Goal: Task Accomplishment & Management: Complete application form

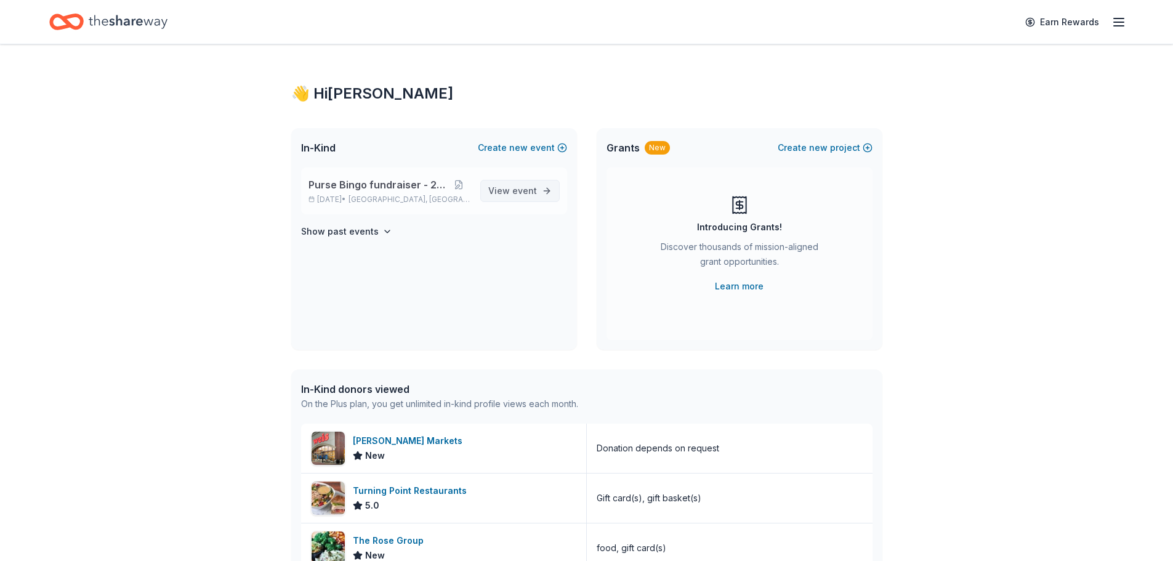
click at [521, 182] on link "View event" at bounding box center [519, 191] width 79 height 22
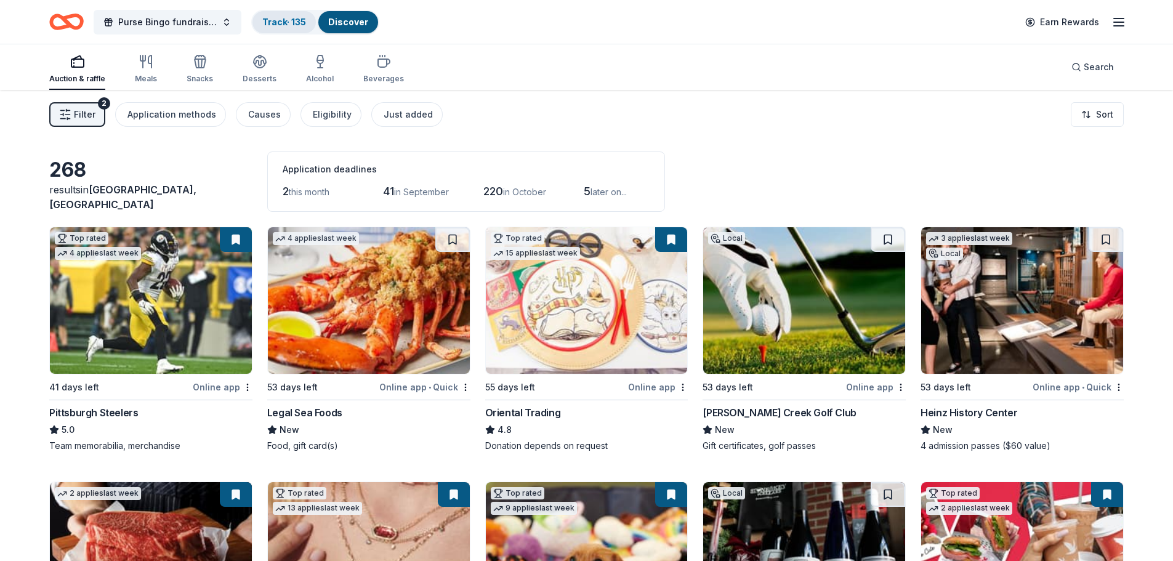
click at [290, 22] on link "Track · 135" at bounding box center [284, 22] width 44 height 10
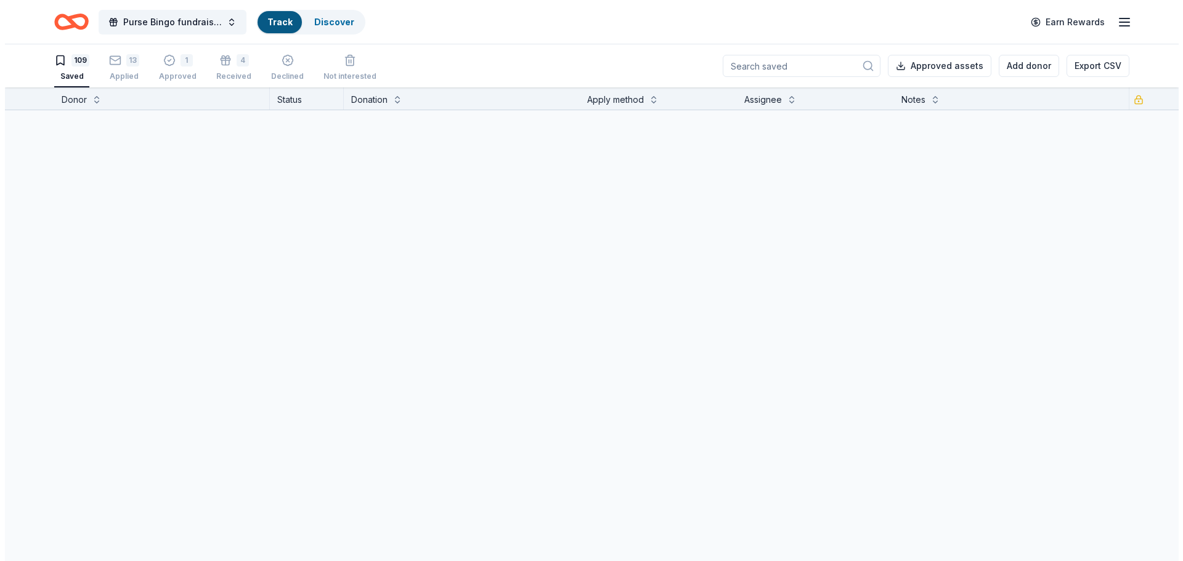
scroll to position [1, 0]
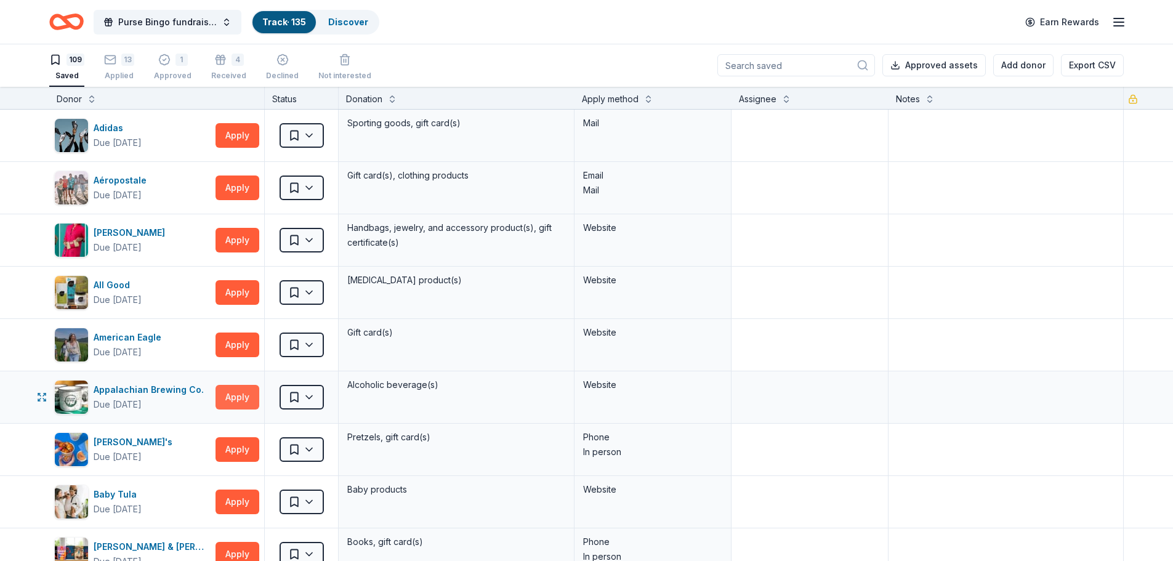
click at [235, 403] on button "Apply" at bounding box center [238, 397] width 44 height 25
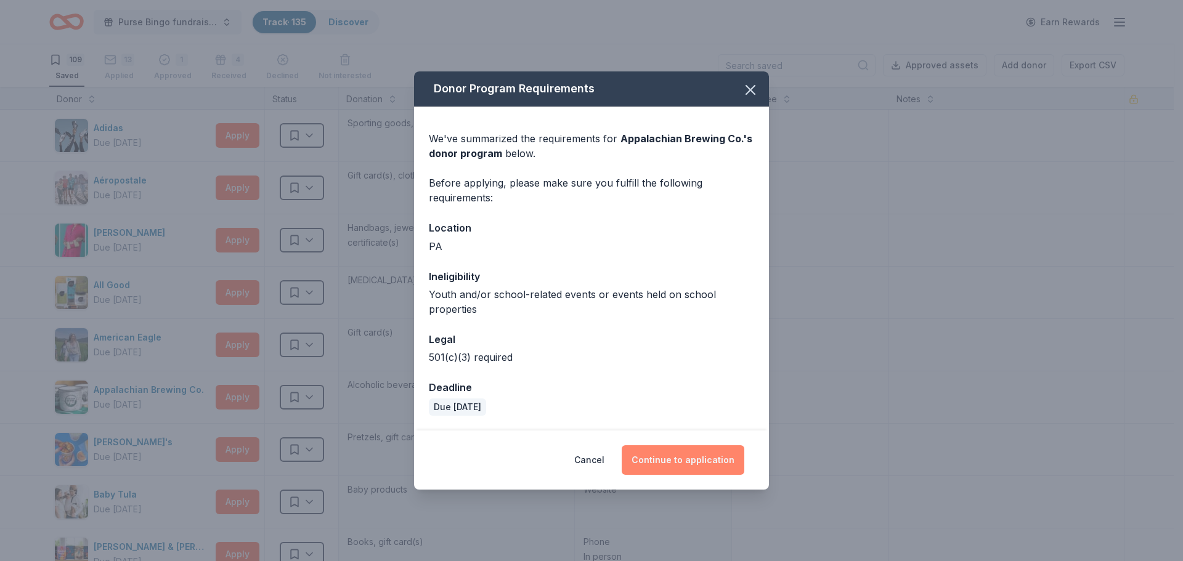
click at [676, 467] on button "Continue to application" at bounding box center [683, 460] width 123 height 30
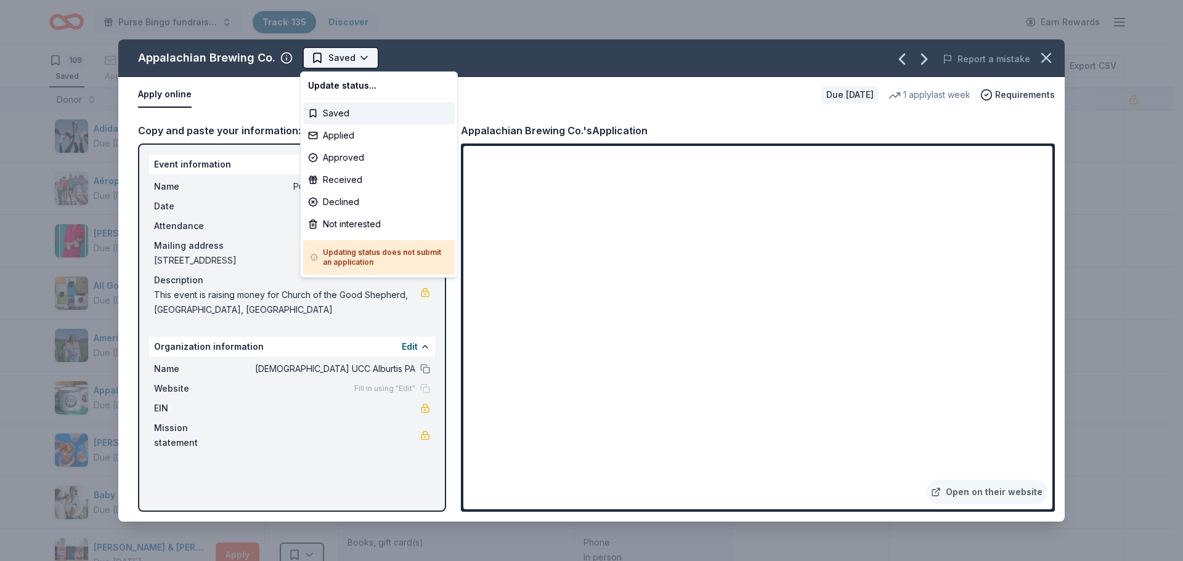
click at [357, 56] on html "Purse Bingo fundraiser - 2025 Track · 135 Discover Earn Rewards 109 Saved 13 Ap…" at bounding box center [591, 280] width 1183 height 561
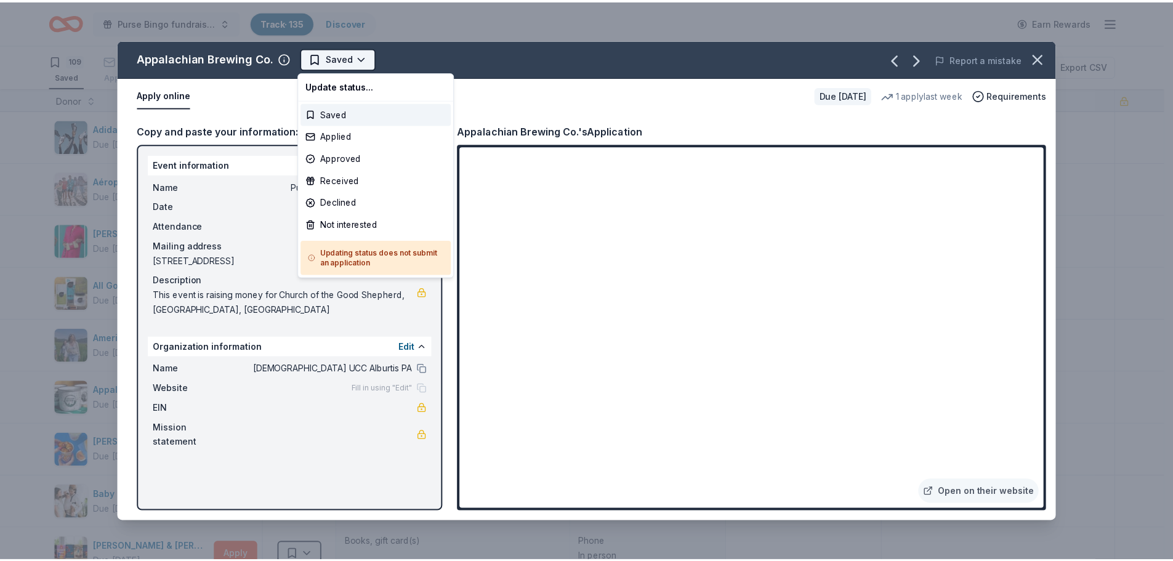
scroll to position [0, 0]
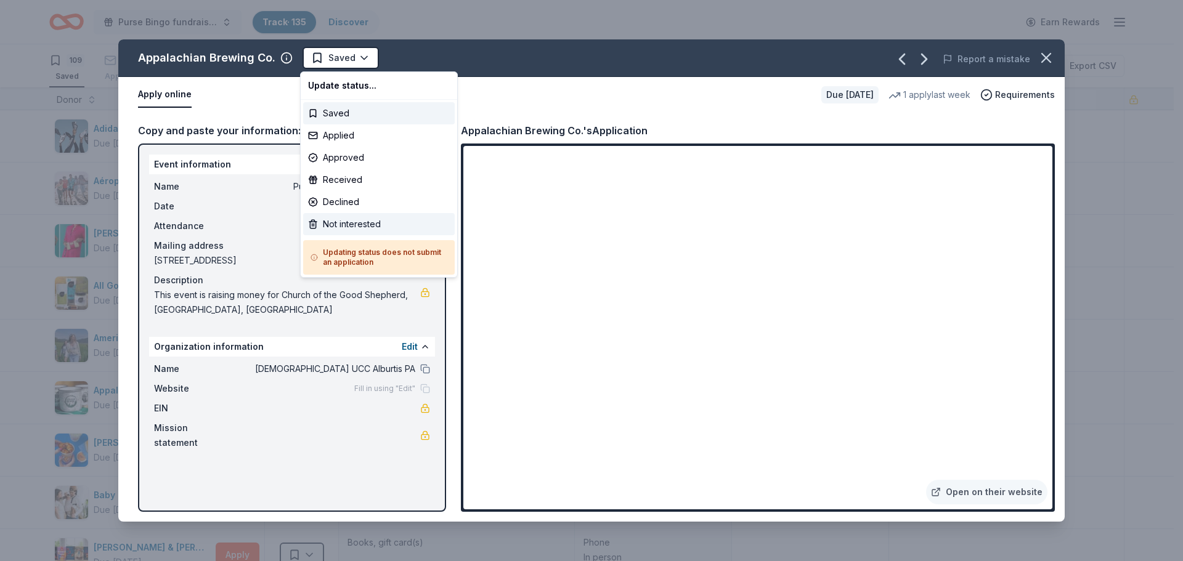
click at [349, 224] on div "Not interested" at bounding box center [379, 224] width 152 height 22
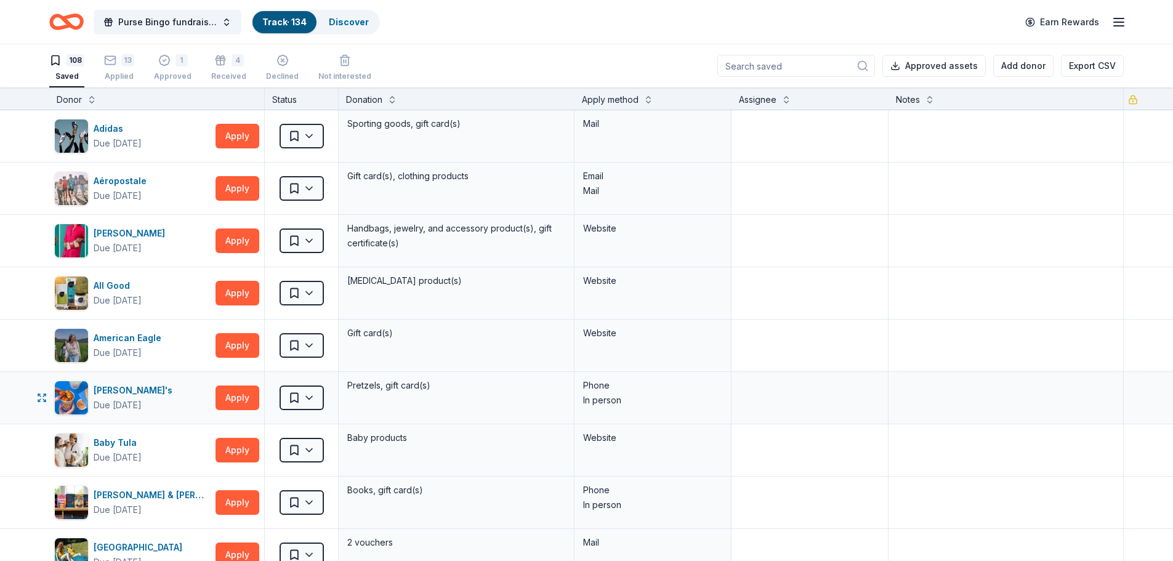
scroll to position [123, 0]
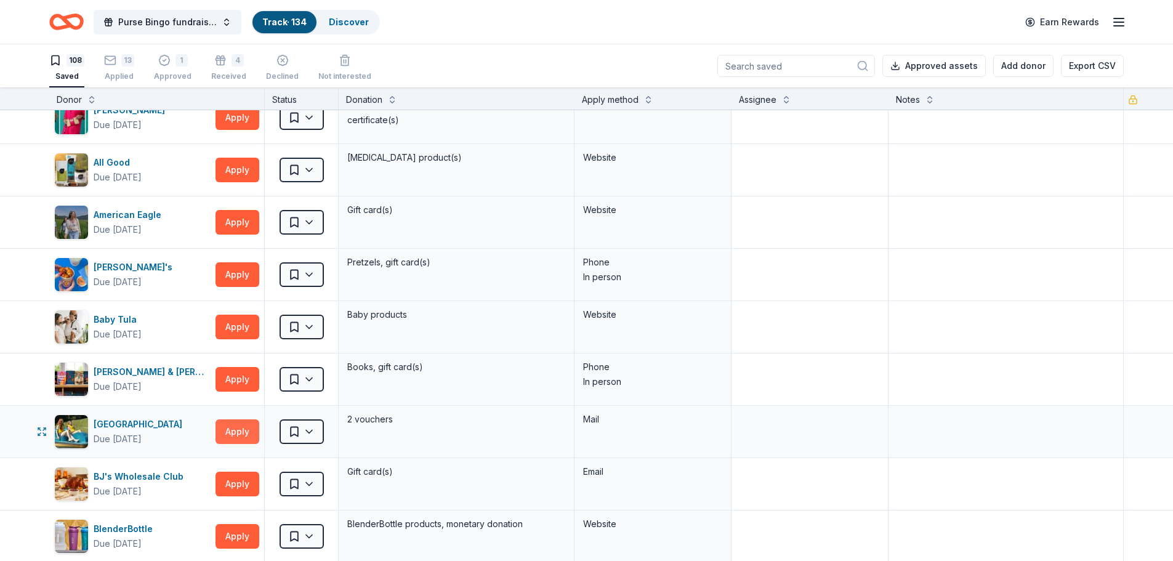
click at [245, 433] on button "Apply" at bounding box center [238, 431] width 44 height 25
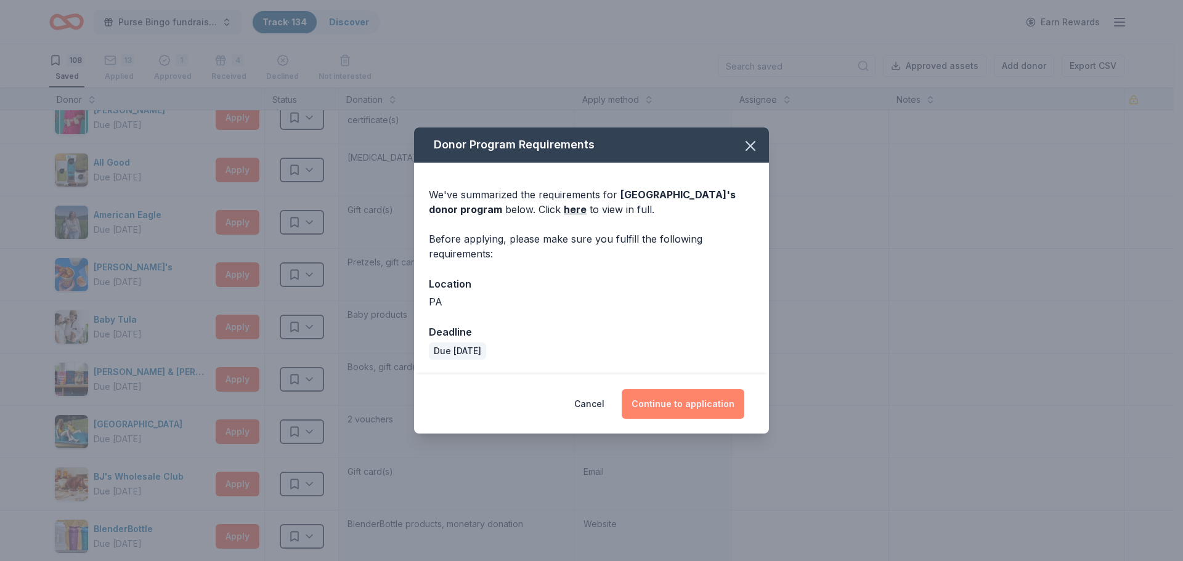
click at [721, 405] on button "Continue to application" at bounding box center [683, 404] width 123 height 30
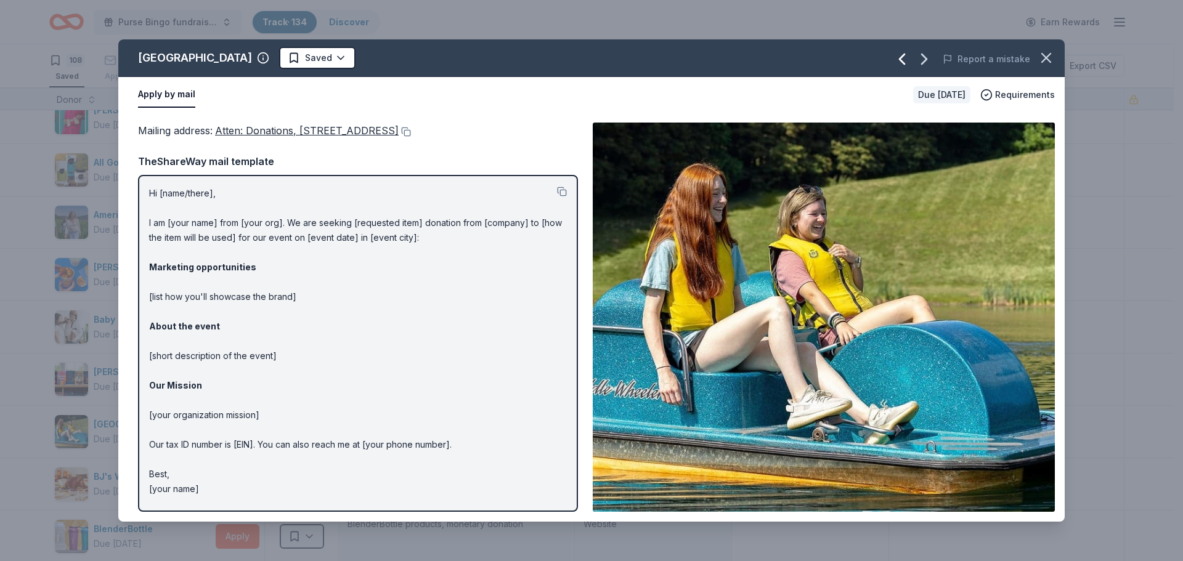
click at [904, 62] on icon "button" at bounding box center [902, 59] width 20 height 20
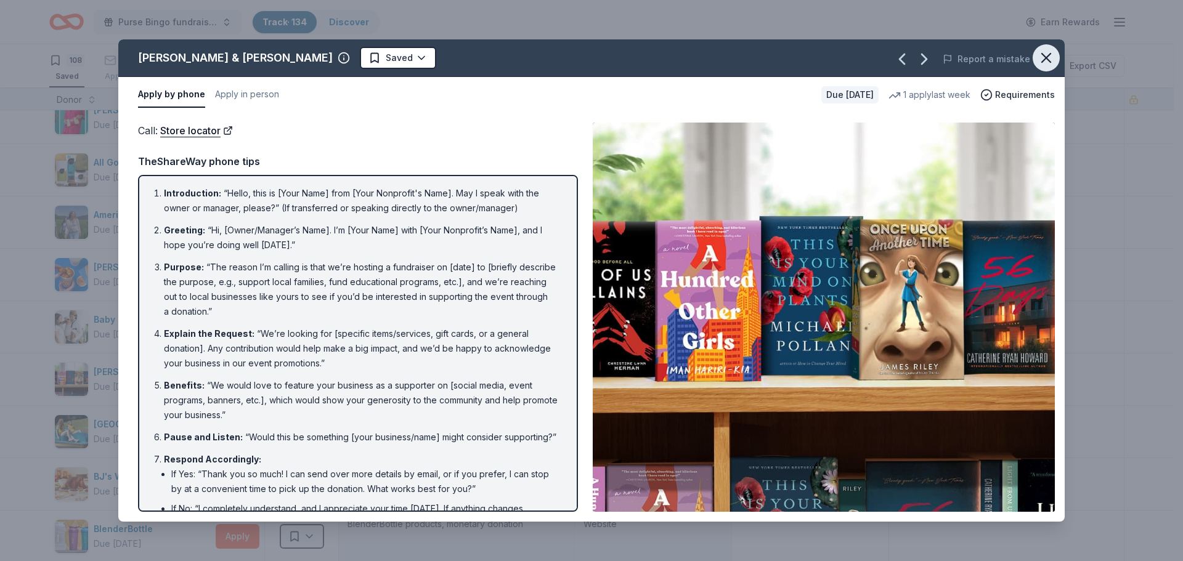
click at [1055, 57] on button "button" at bounding box center [1045, 57] width 27 height 27
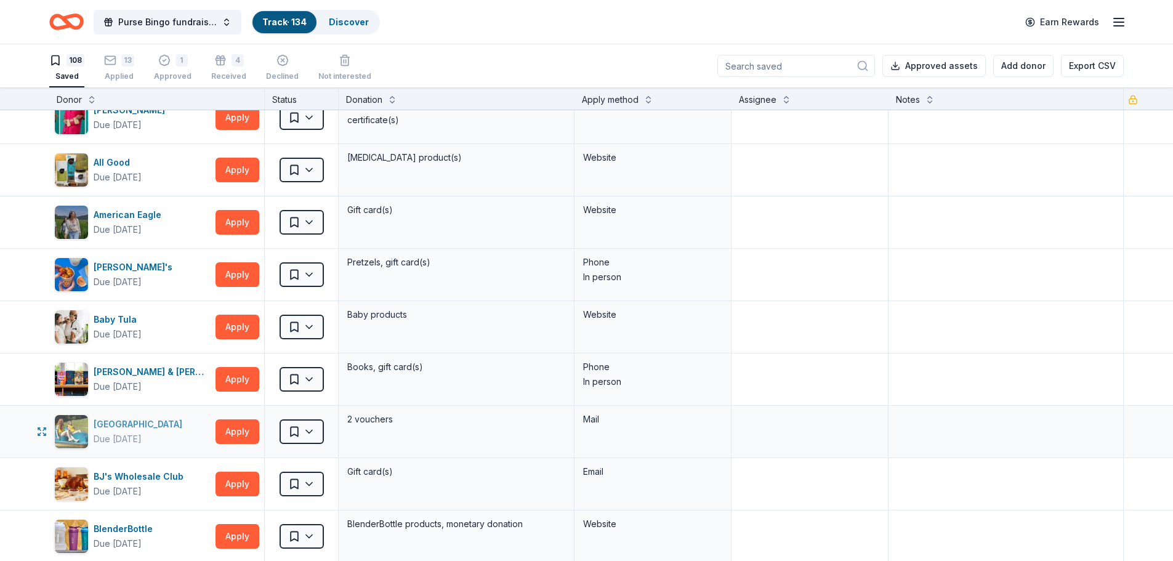
click at [143, 427] on div "[GEOGRAPHIC_DATA]" at bounding box center [141, 424] width 94 height 15
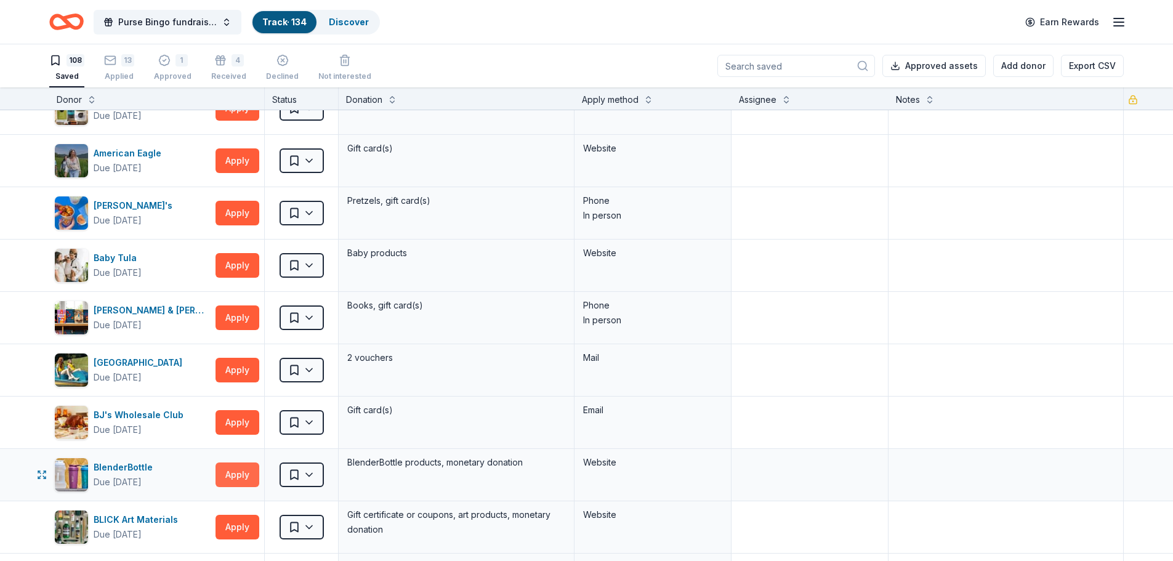
click at [239, 471] on button "Apply" at bounding box center [238, 475] width 44 height 25
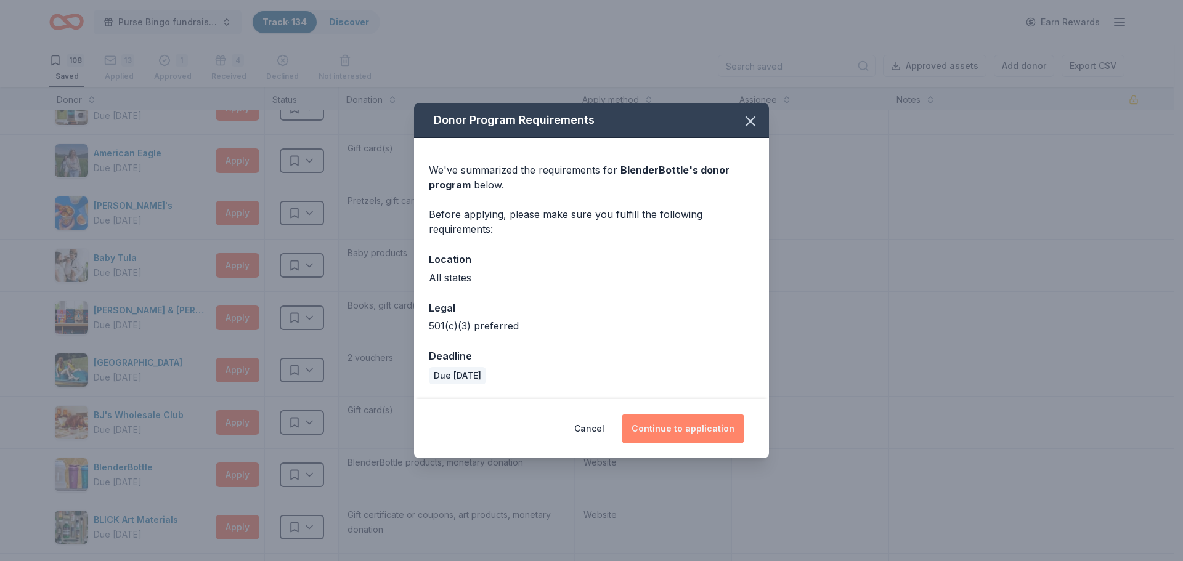
click at [699, 427] on button "Continue to application" at bounding box center [683, 429] width 123 height 30
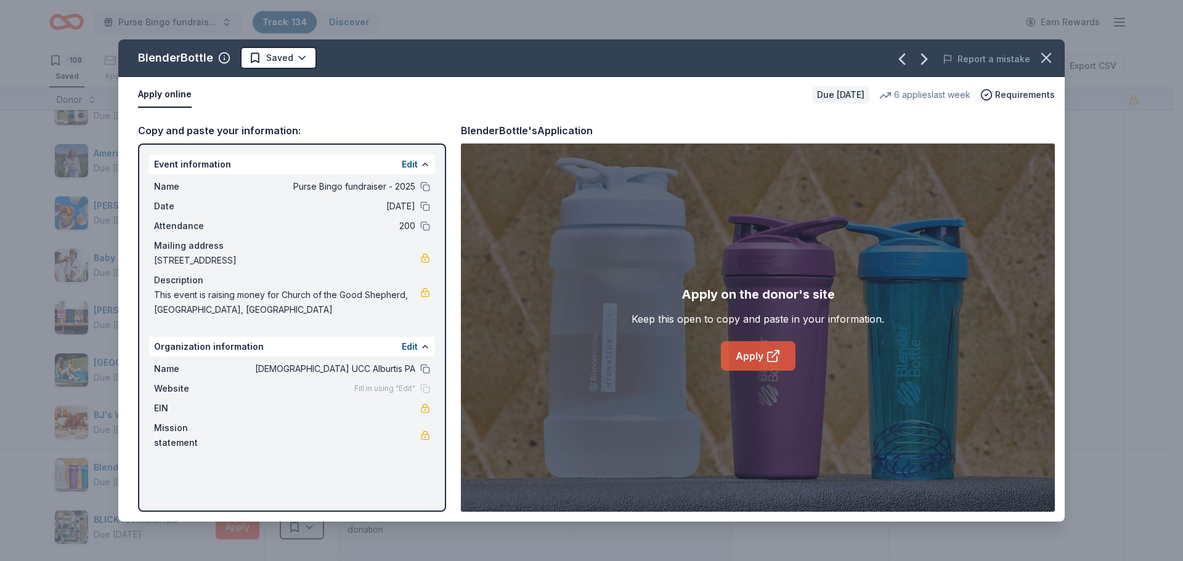
click at [755, 358] on link "Apply" at bounding box center [758, 356] width 75 height 30
click at [287, 59] on html "Purse Bingo fundraiser - 2025 Track · 134 Discover Earn Rewards 108 Saved 13 Ap…" at bounding box center [591, 280] width 1183 height 561
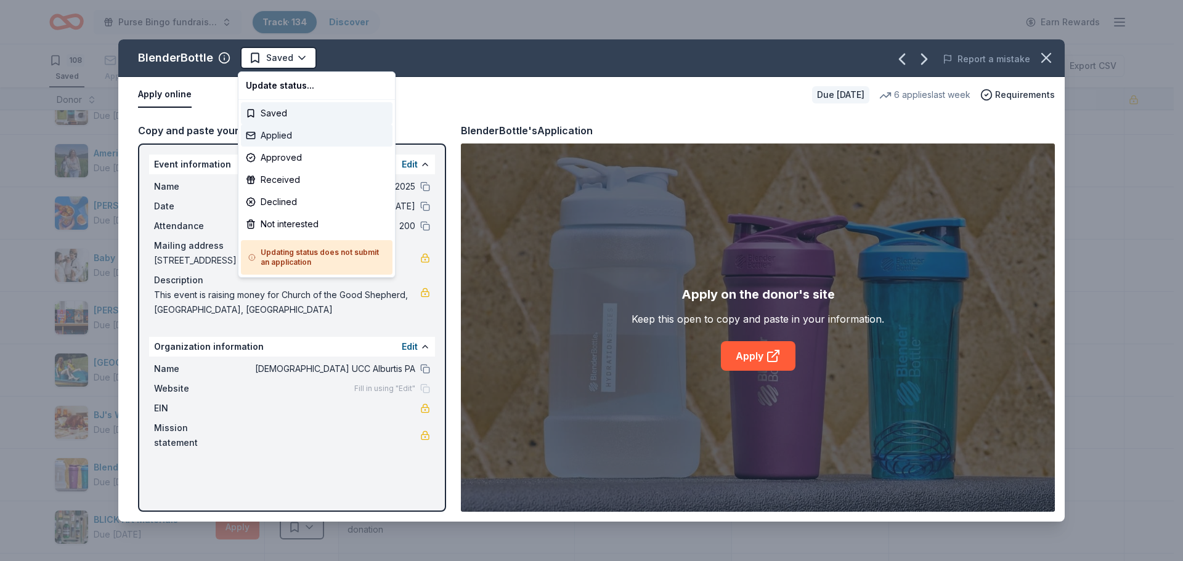
click at [275, 134] on div "Applied" at bounding box center [317, 135] width 152 height 22
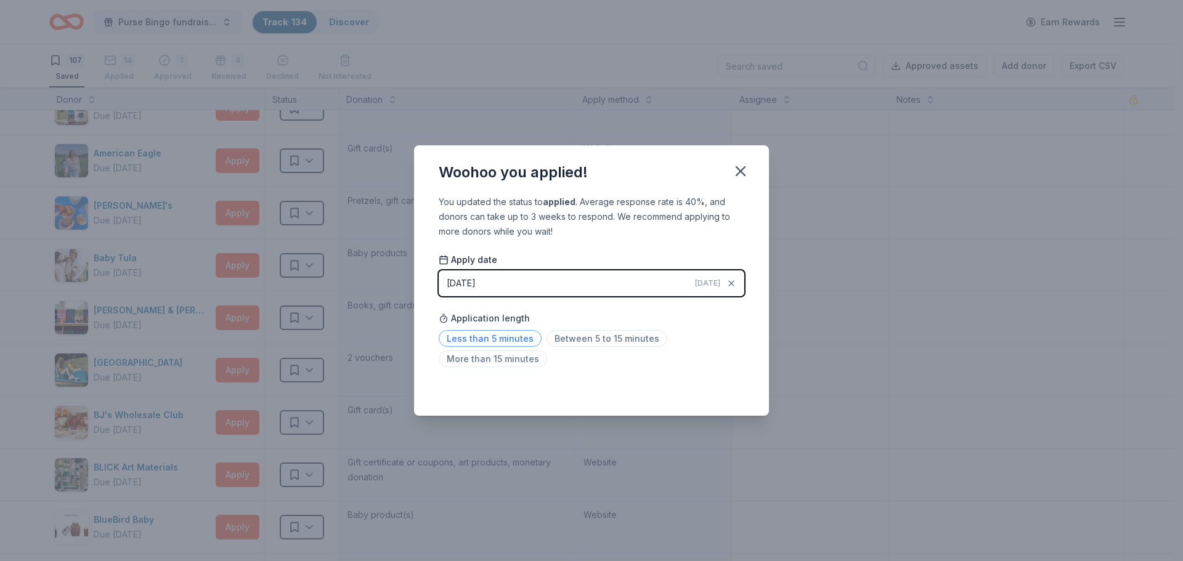
click at [477, 334] on span "Less than 5 minutes" at bounding box center [490, 338] width 103 height 17
click at [739, 172] on icon "button" at bounding box center [740, 171] width 9 height 9
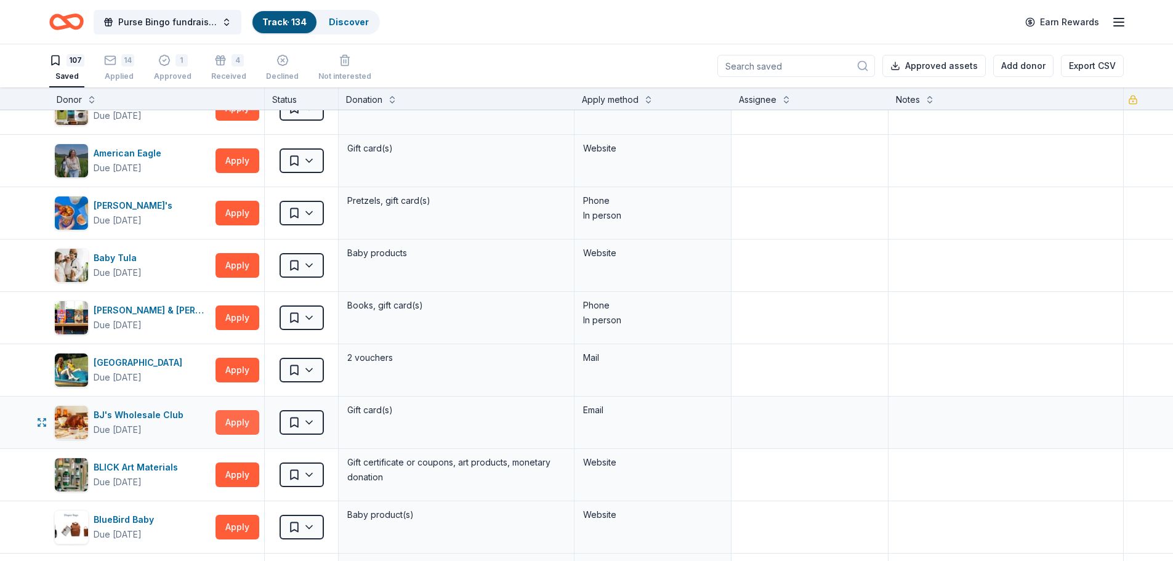
click at [235, 421] on button "Apply" at bounding box center [238, 422] width 44 height 25
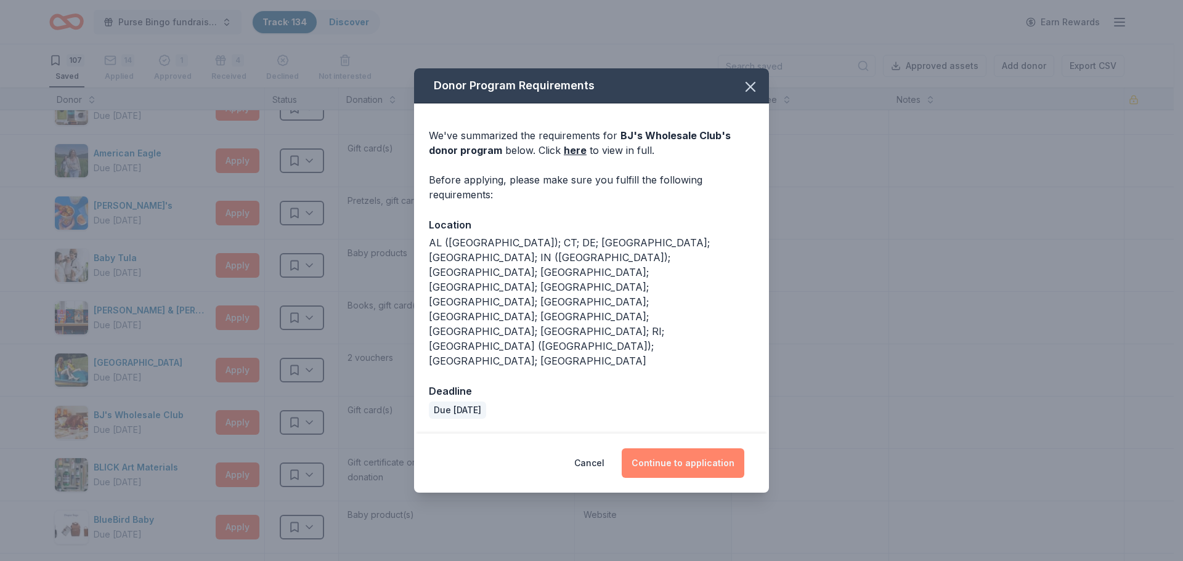
click at [683, 448] on button "Continue to application" at bounding box center [683, 463] width 123 height 30
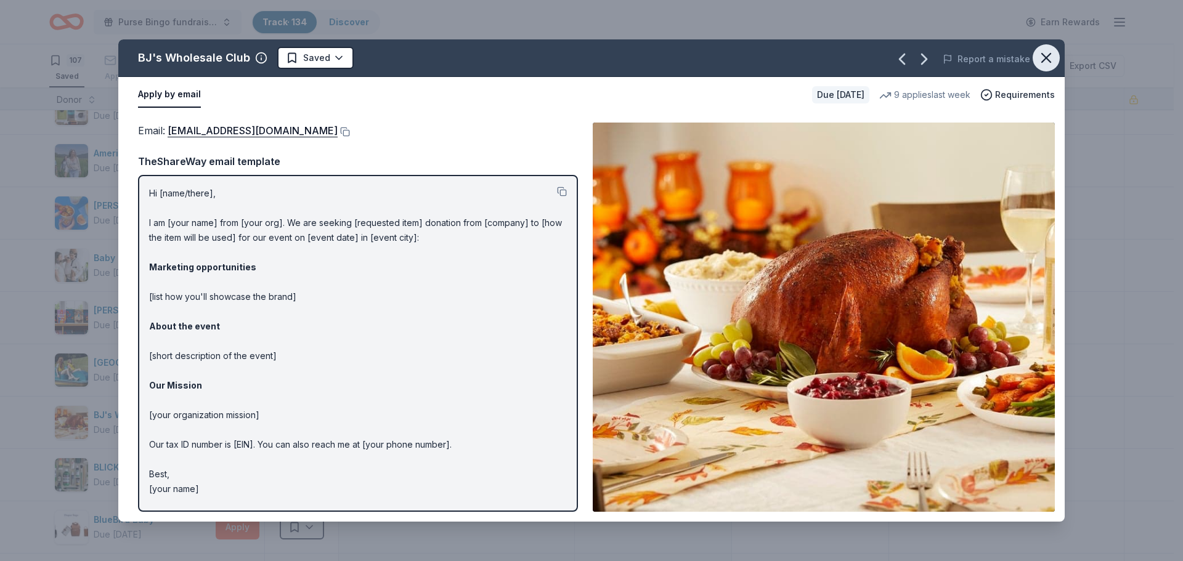
click at [1046, 60] on icon "button" at bounding box center [1045, 57] width 17 height 17
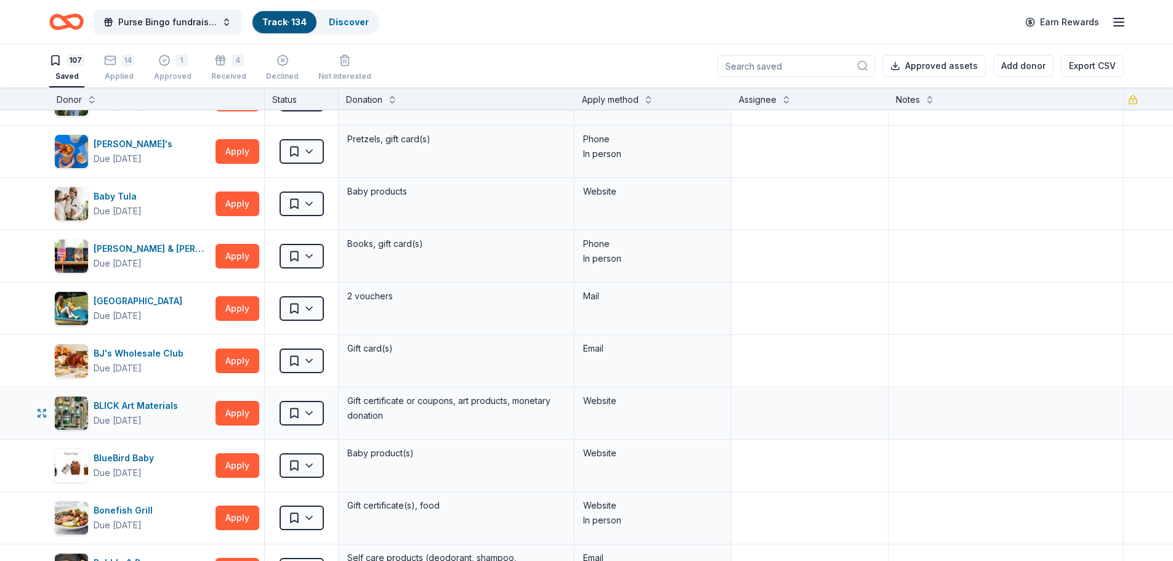
scroll to position [308, 0]
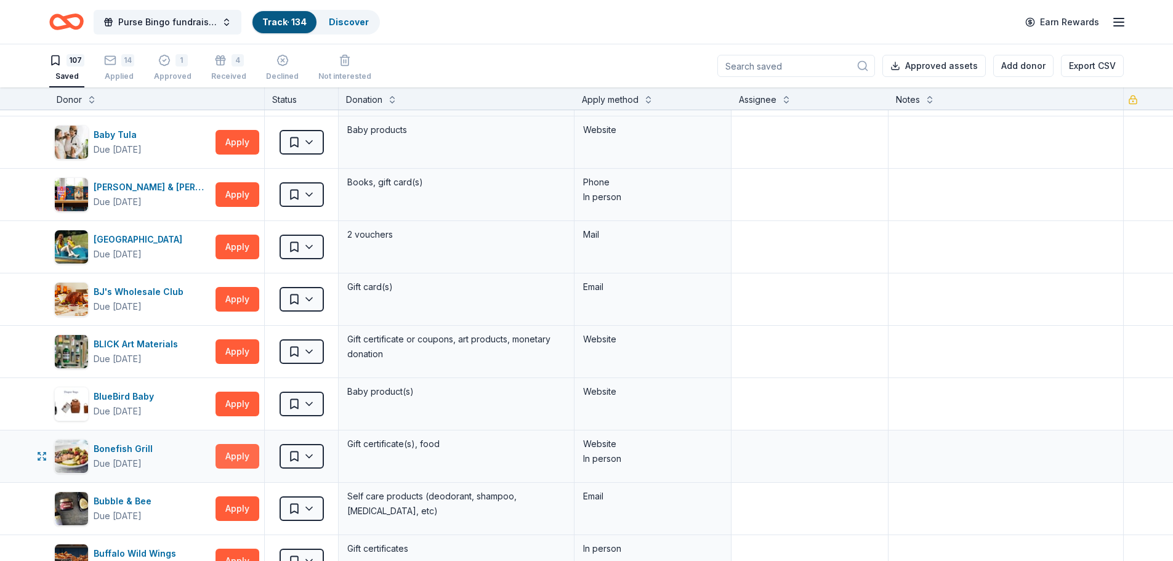
click at [240, 455] on button "Apply" at bounding box center [238, 456] width 44 height 25
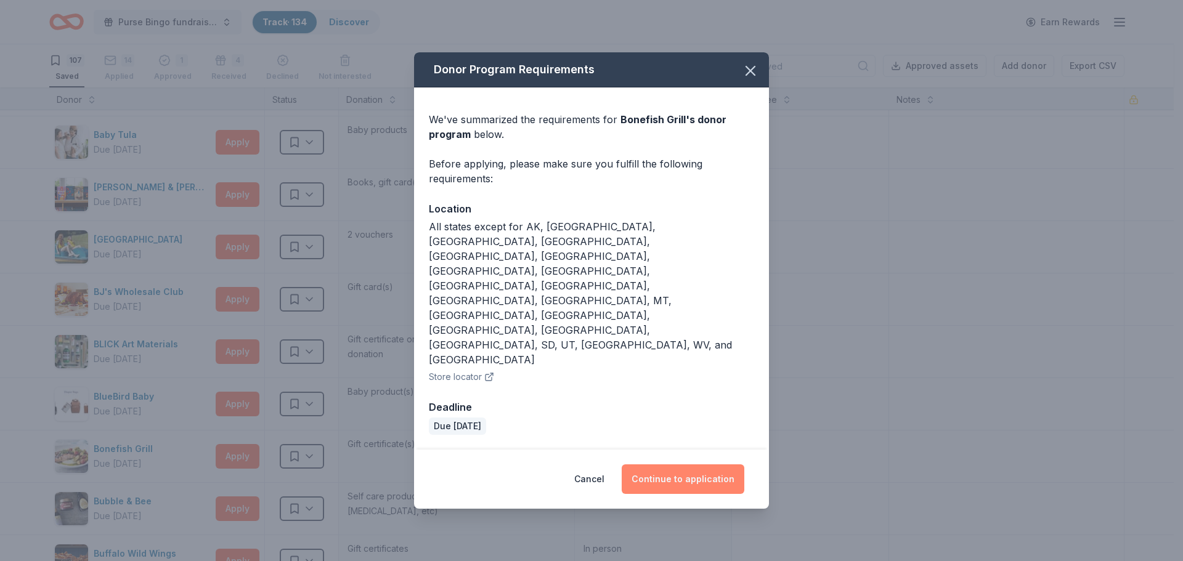
click at [699, 464] on button "Continue to application" at bounding box center [683, 479] width 123 height 30
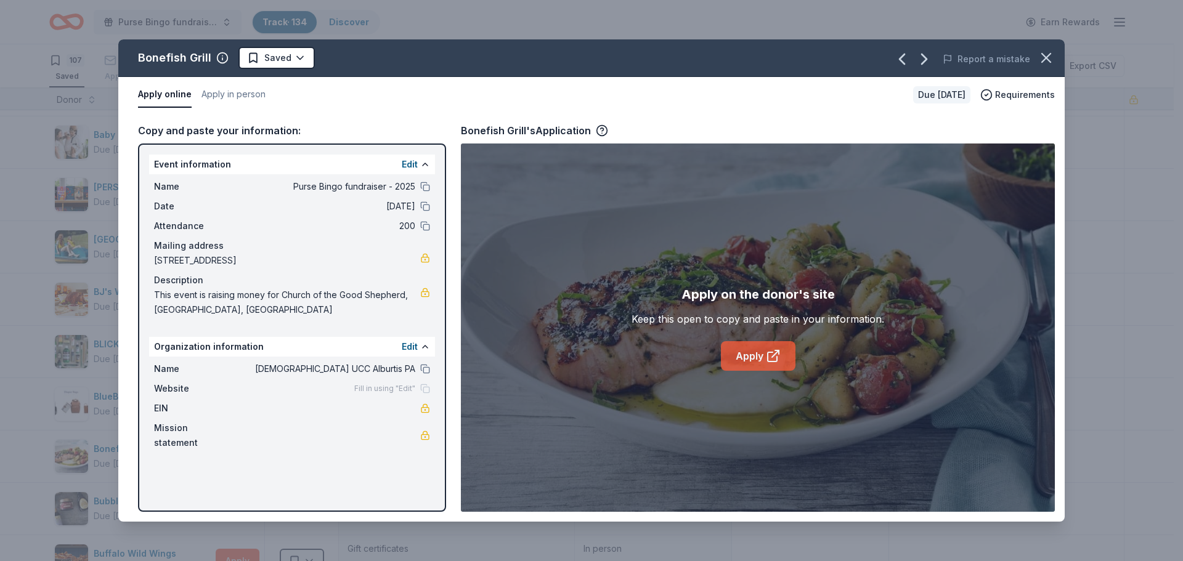
click at [745, 347] on link "Apply" at bounding box center [758, 356] width 75 height 30
click at [1049, 56] on icon "button" at bounding box center [1045, 57] width 17 height 17
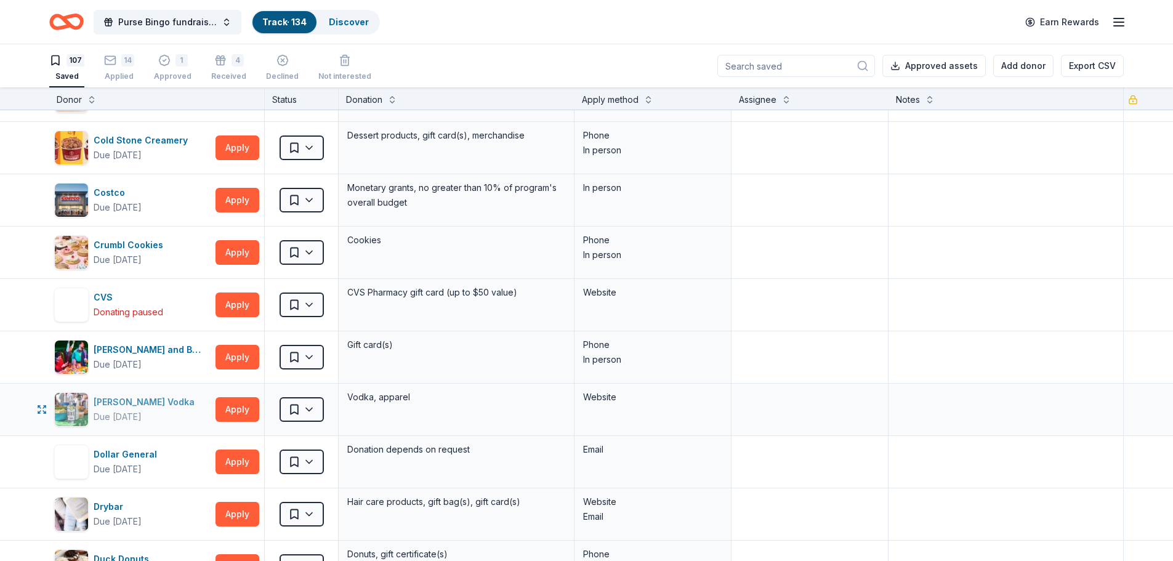
scroll to position [1109, 0]
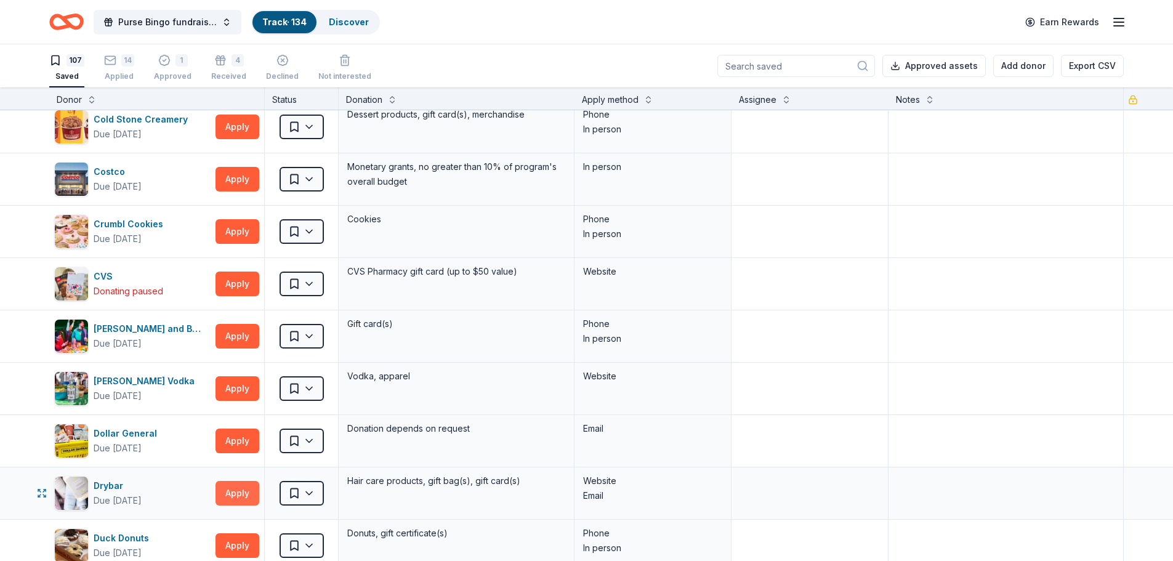
click at [246, 491] on button "Apply" at bounding box center [238, 493] width 44 height 25
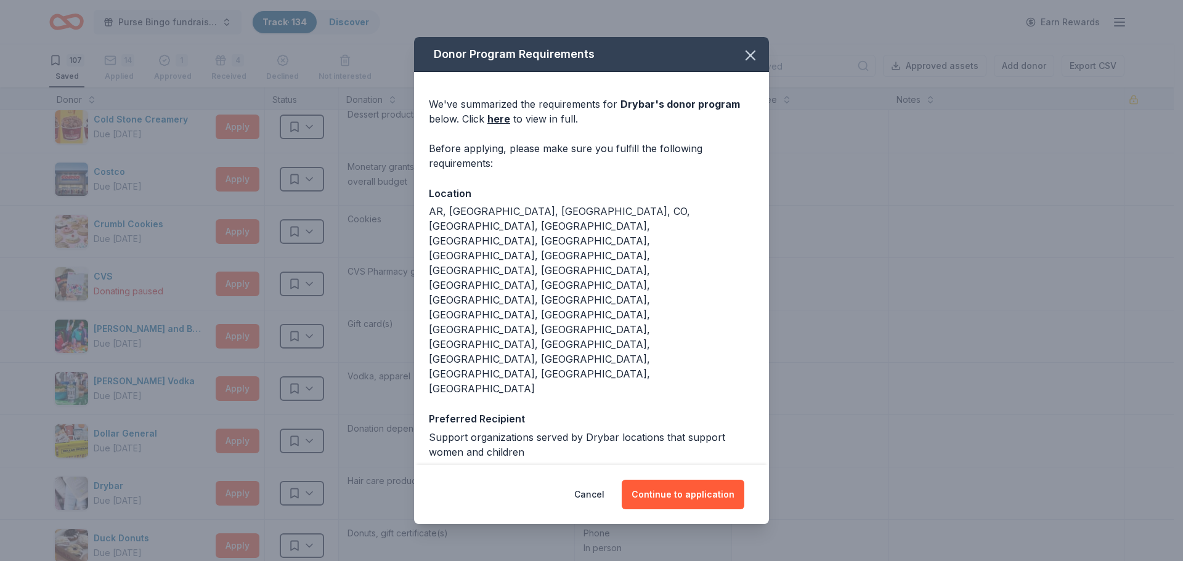
click at [358, 462] on div "Donor Program Requirements We've summarized the requirements for Drybar 's dono…" at bounding box center [591, 280] width 1183 height 561
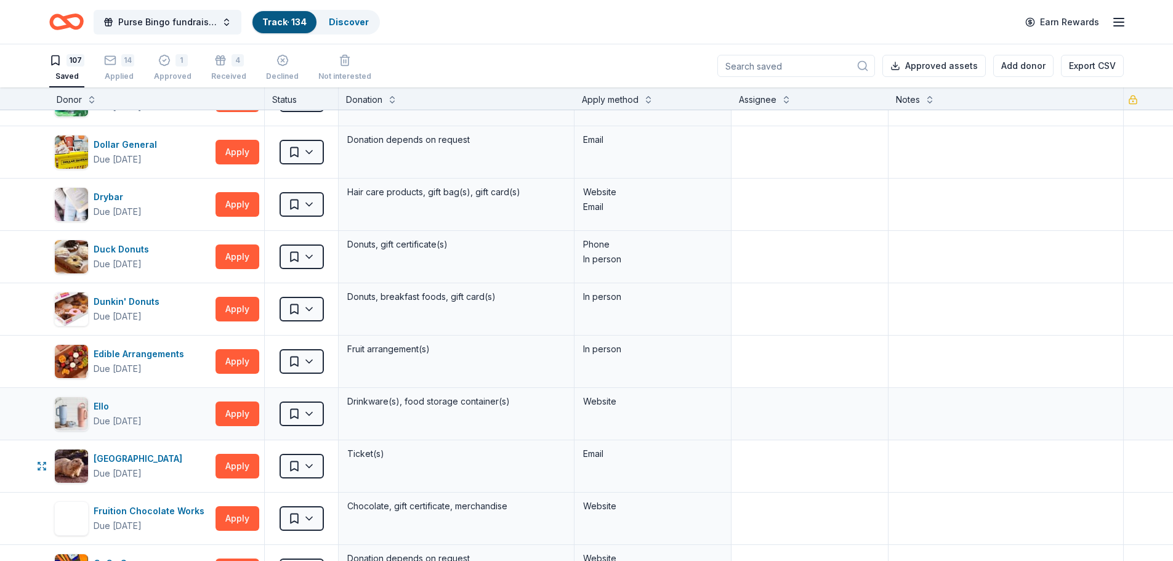
scroll to position [1417, 0]
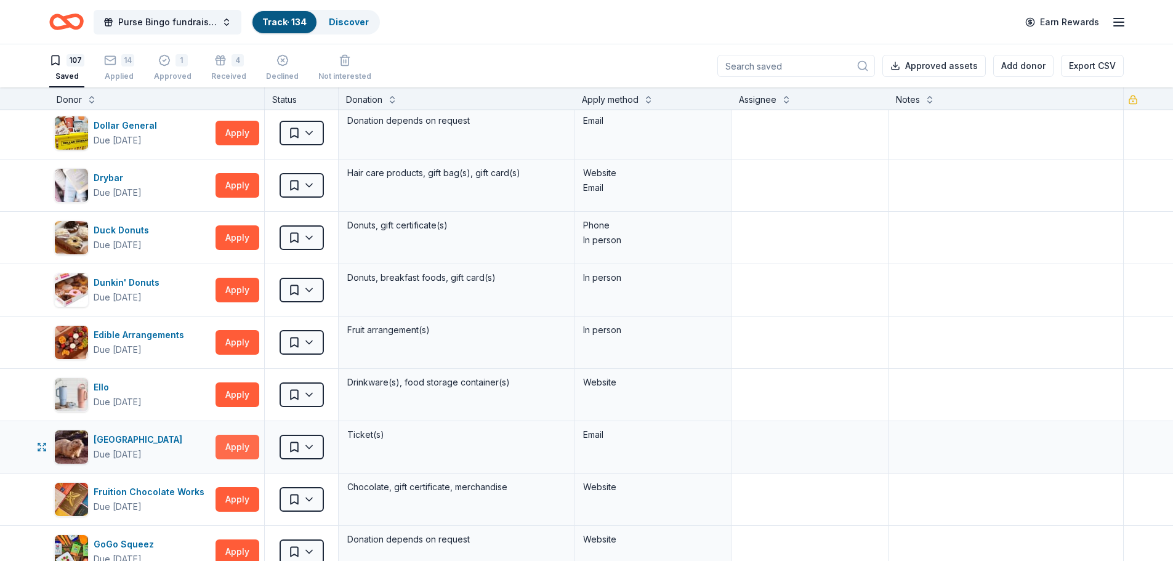
click at [233, 446] on button "Apply" at bounding box center [238, 447] width 44 height 25
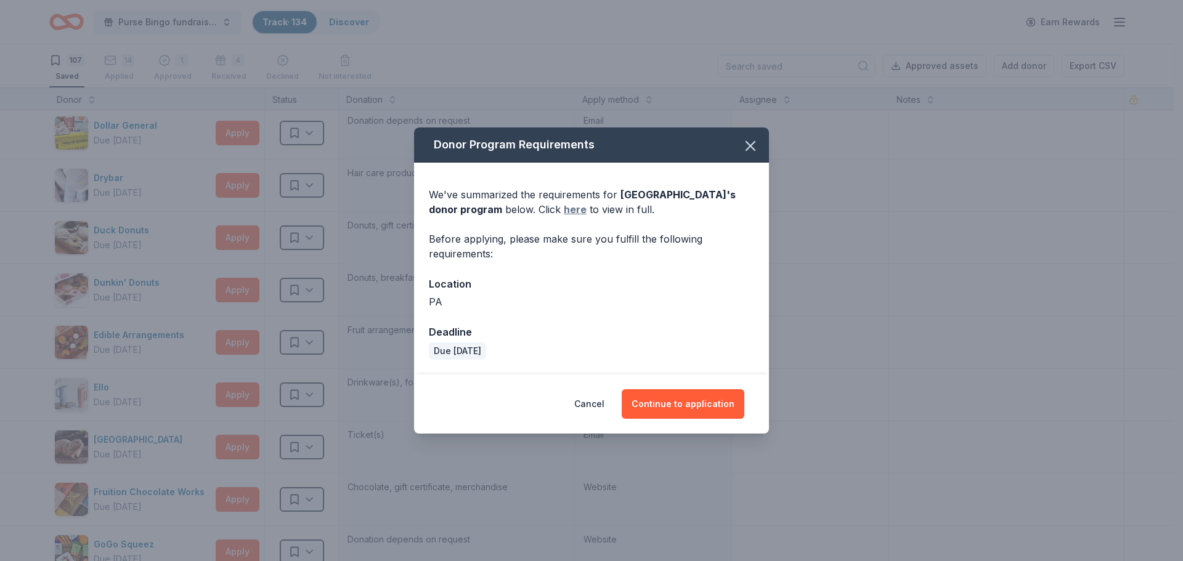
click at [564, 209] on link "here" at bounding box center [575, 209] width 23 height 15
click at [591, 403] on button "Cancel" at bounding box center [589, 404] width 30 height 30
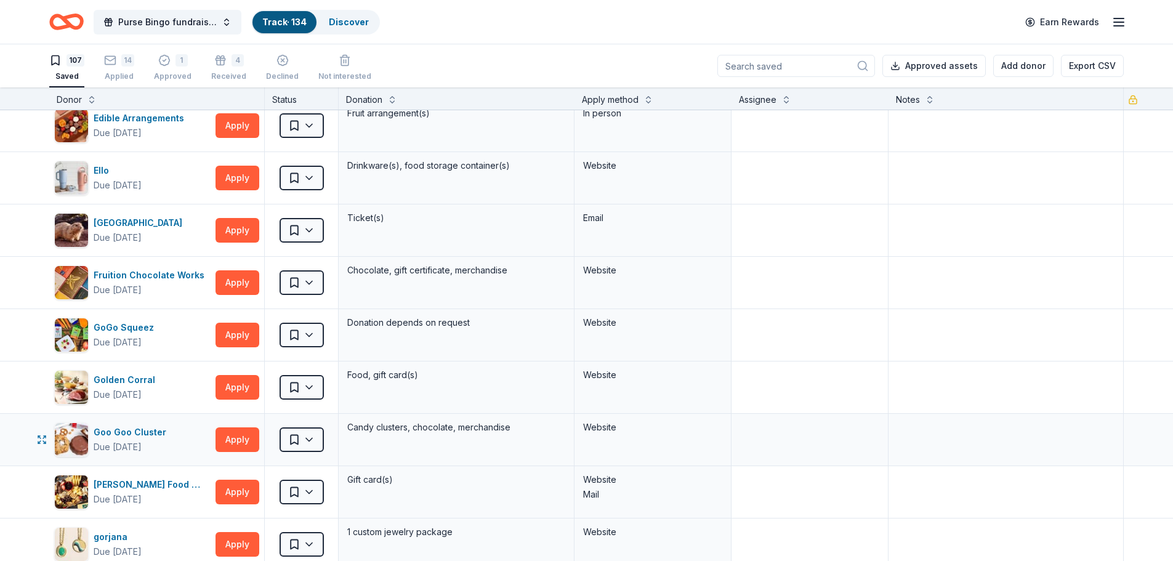
scroll to position [1663, 0]
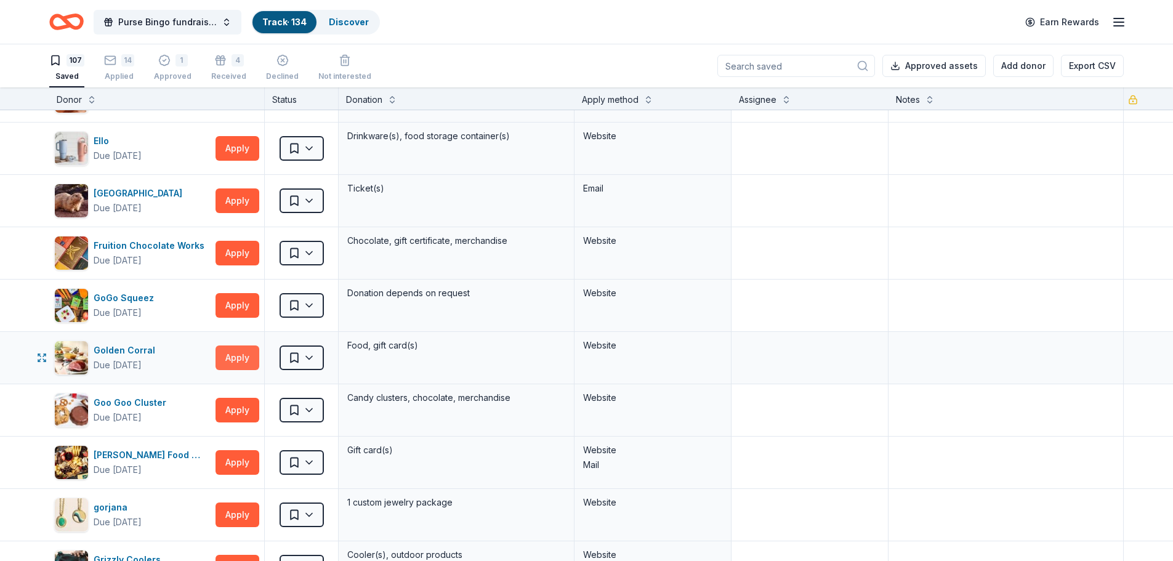
click at [237, 357] on button "Apply" at bounding box center [238, 358] width 44 height 25
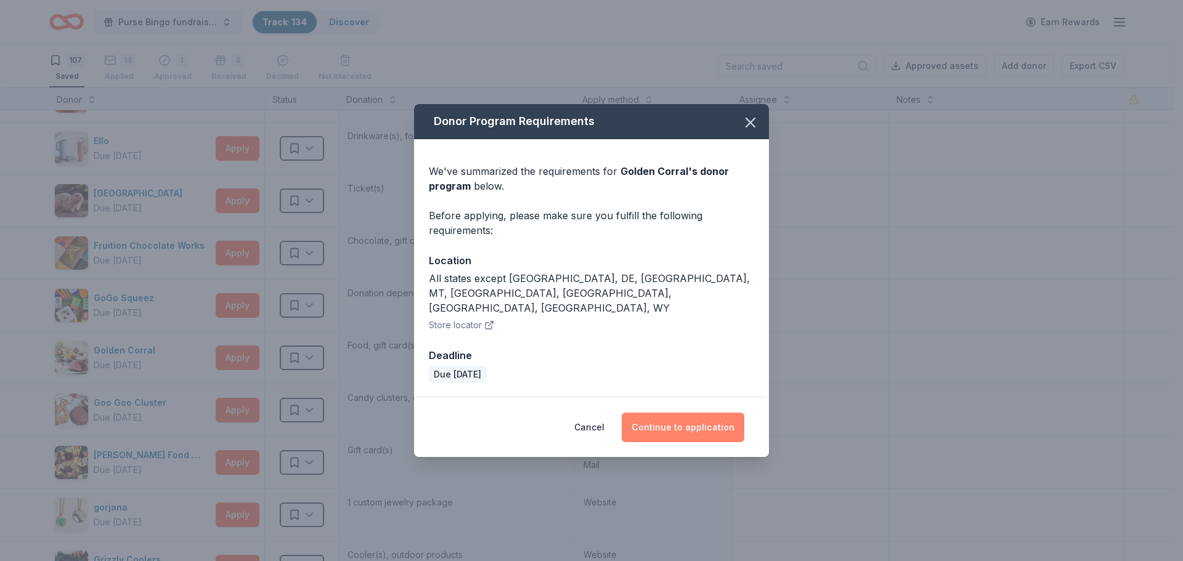
click at [686, 413] on button "Continue to application" at bounding box center [683, 428] width 123 height 30
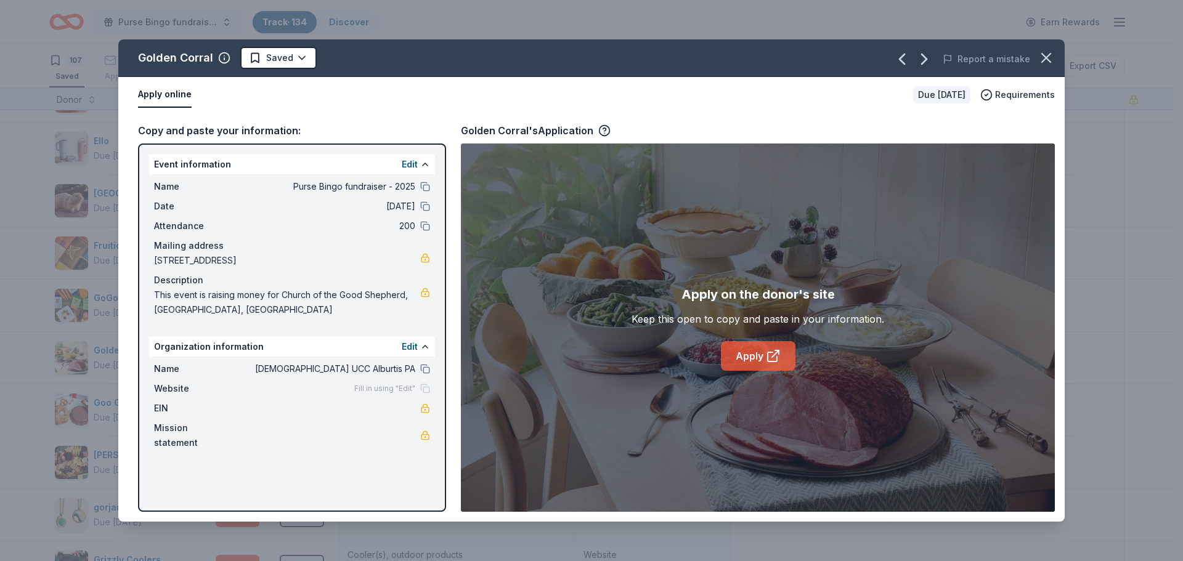
click at [753, 357] on link "Apply" at bounding box center [758, 356] width 75 height 30
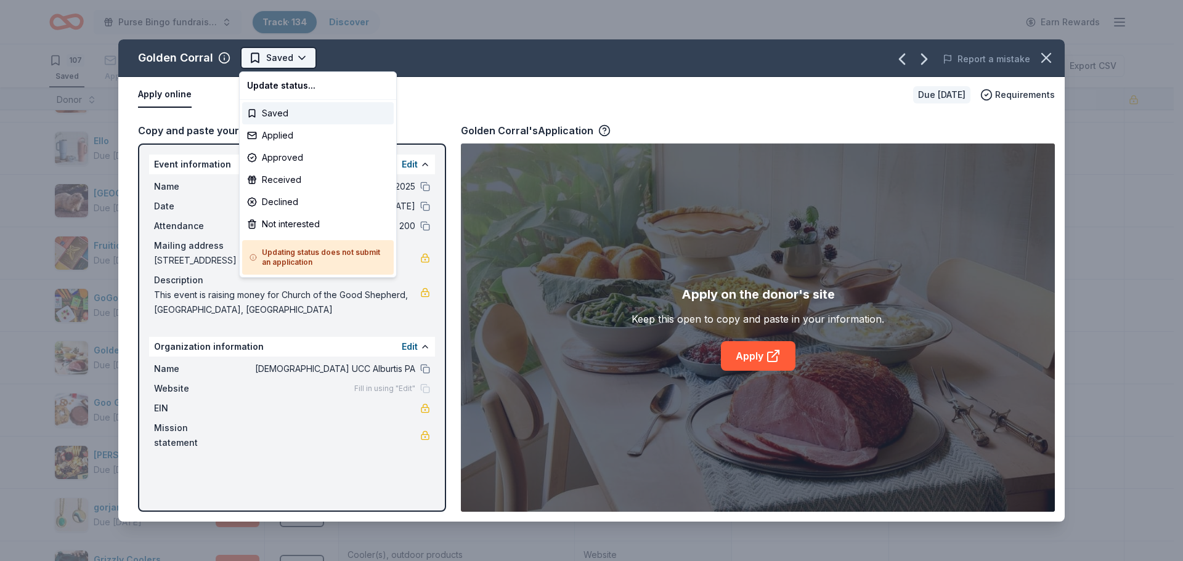
click at [287, 60] on html "Purse Bingo fundraiser - 2025 Track · 134 Discover Earn Rewards 107 Saved 14 Ap…" at bounding box center [591, 280] width 1183 height 561
click at [293, 137] on div "Applied" at bounding box center [318, 135] width 152 height 22
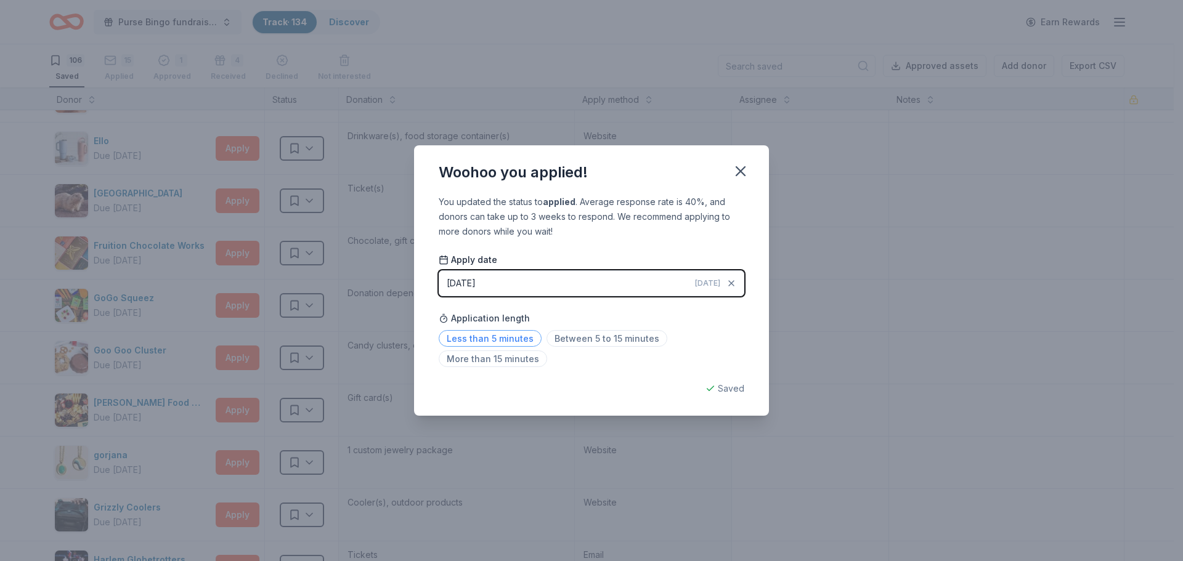
click at [508, 338] on span "Less than 5 minutes" at bounding box center [490, 338] width 103 height 17
click at [740, 172] on icon "button" at bounding box center [740, 171] width 17 height 17
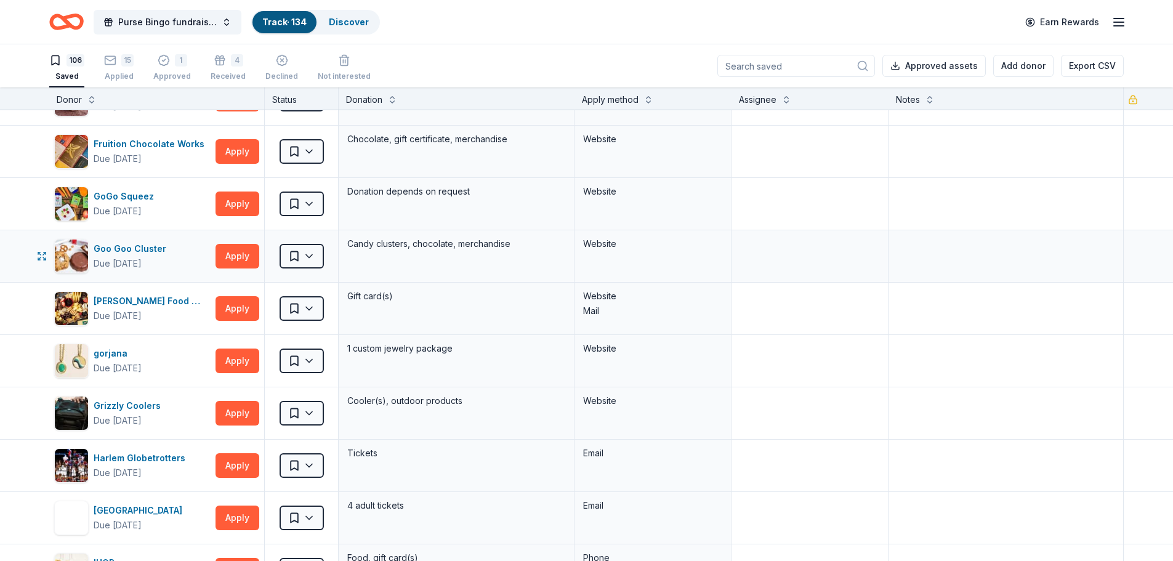
scroll to position [1786, 0]
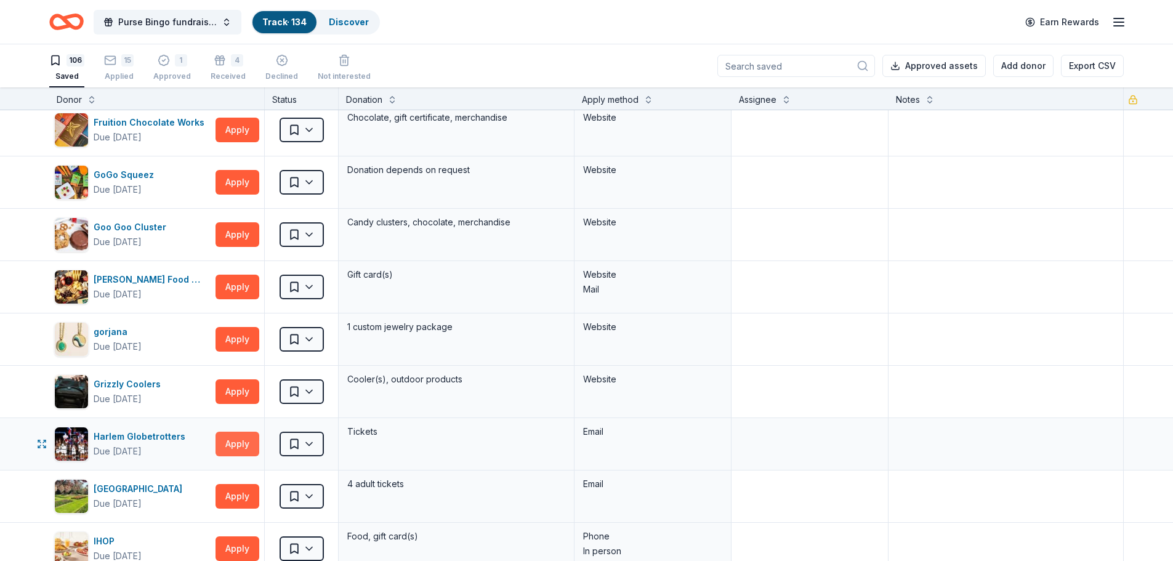
click at [237, 443] on button "Apply" at bounding box center [238, 444] width 44 height 25
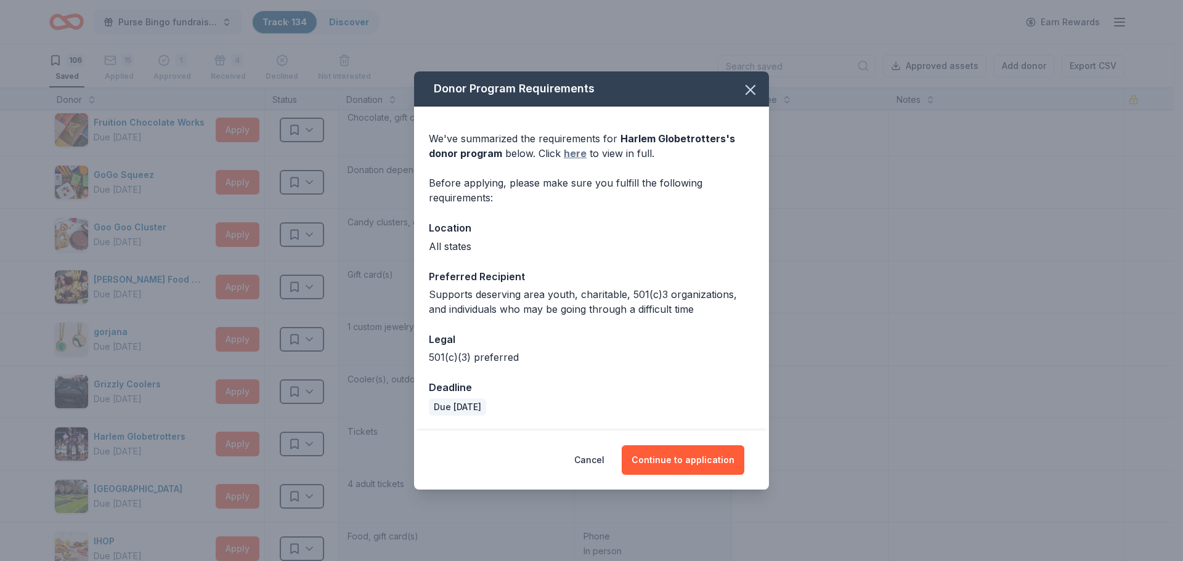
click at [572, 152] on link "here" at bounding box center [575, 153] width 23 height 15
click at [759, 89] on button "button" at bounding box center [750, 89] width 27 height 27
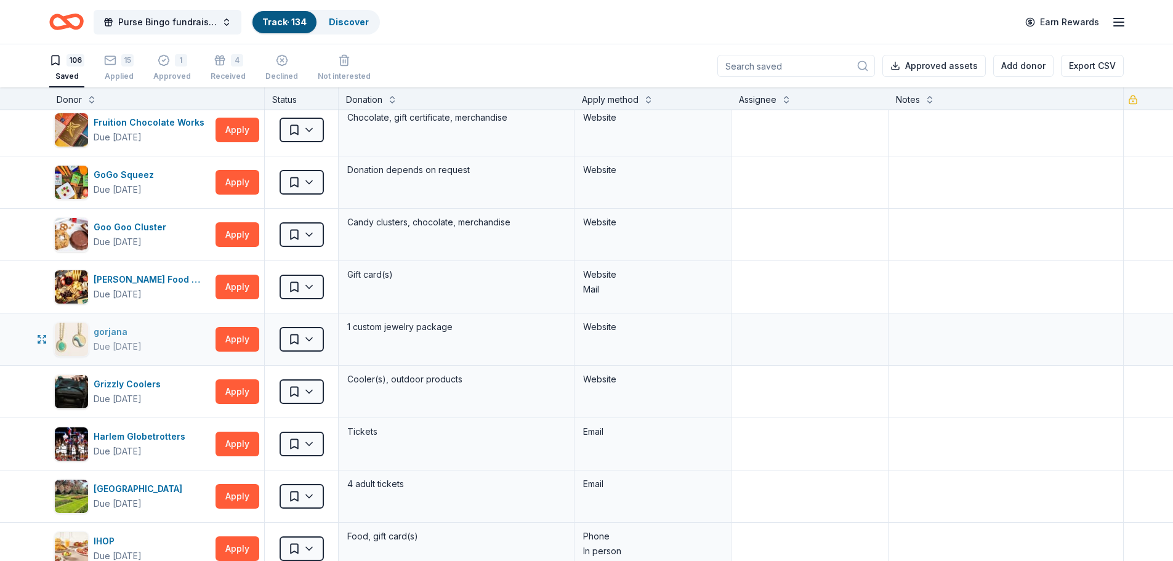
scroll to position [1848, 0]
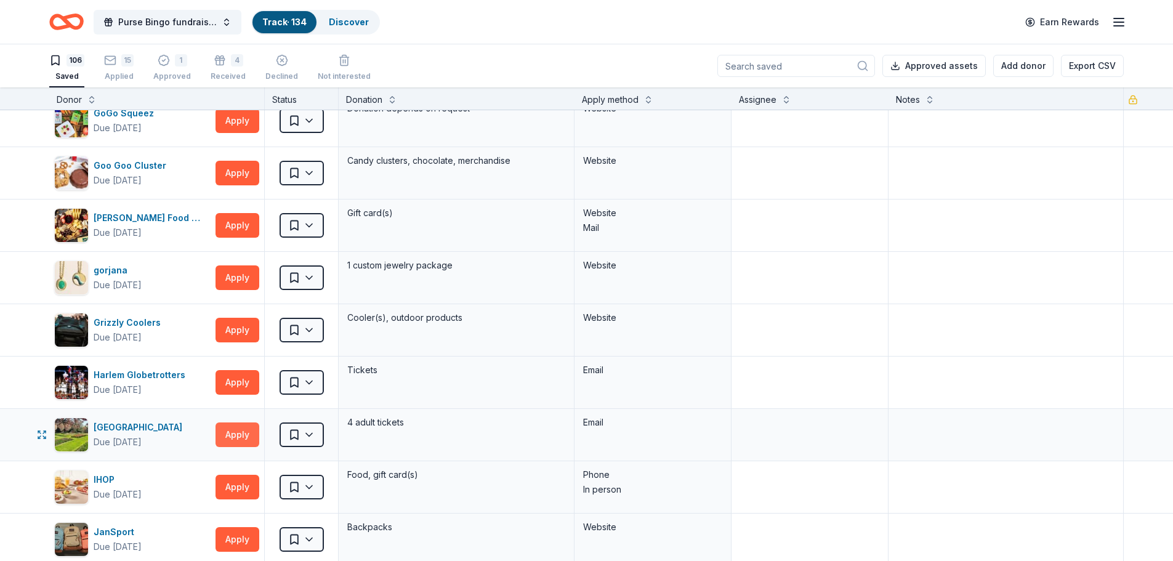
click at [243, 434] on button "Apply" at bounding box center [238, 435] width 44 height 25
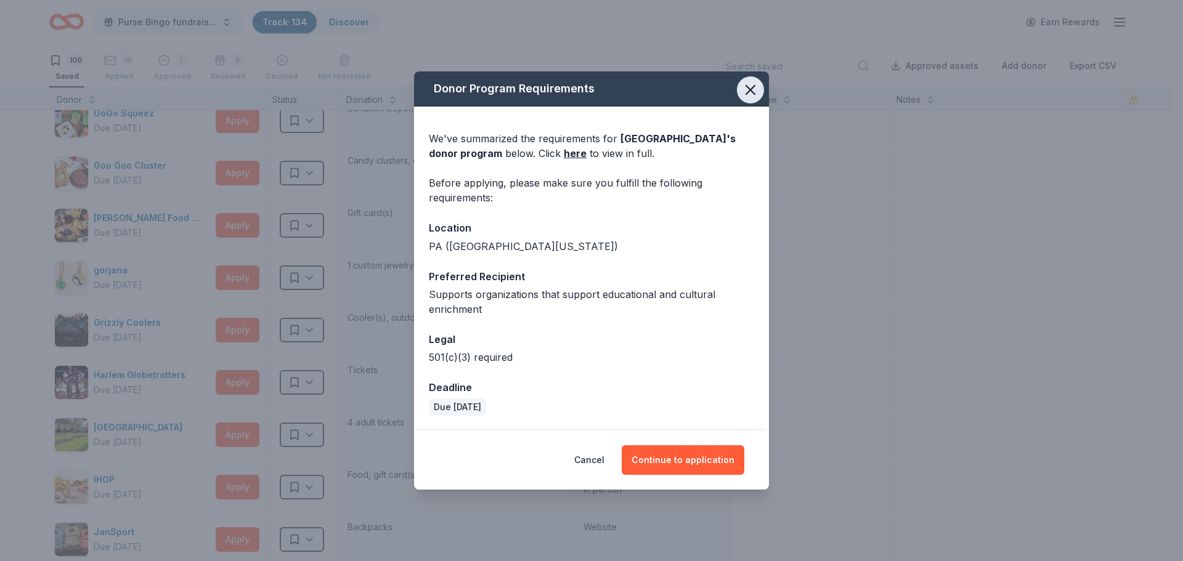
click at [755, 86] on icon "button" at bounding box center [750, 90] width 9 height 9
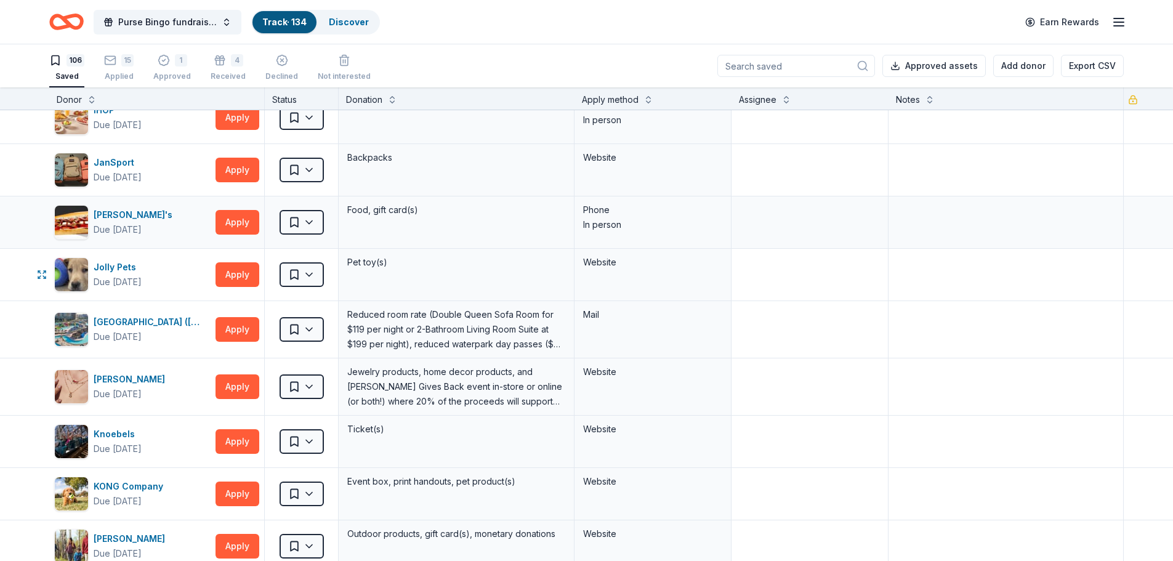
scroll to position [2279, 0]
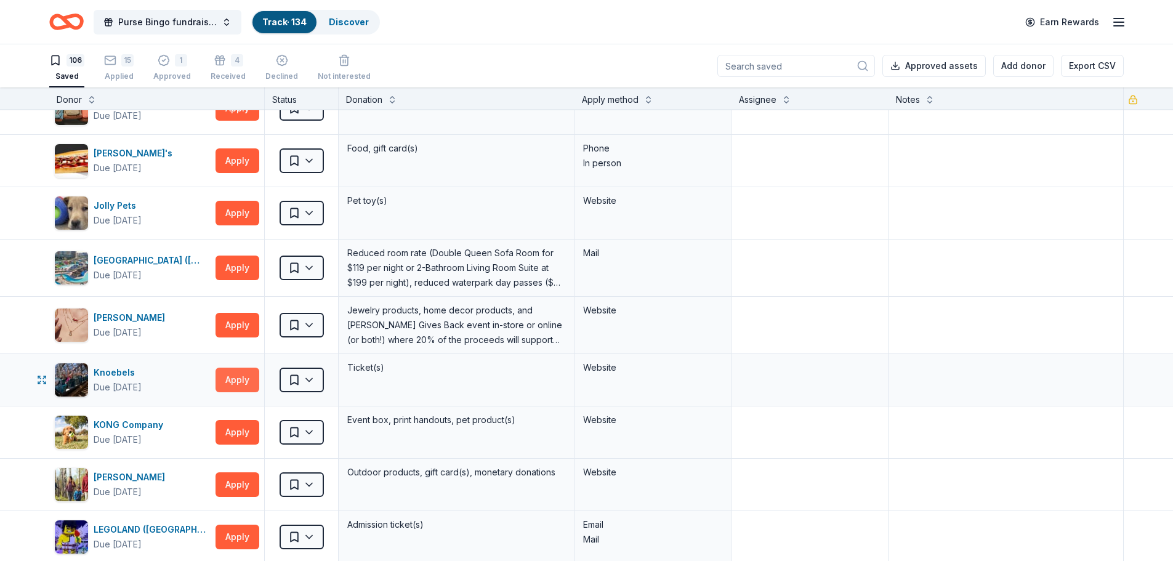
click at [239, 381] on button "Apply" at bounding box center [238, 380] width 44 height 25
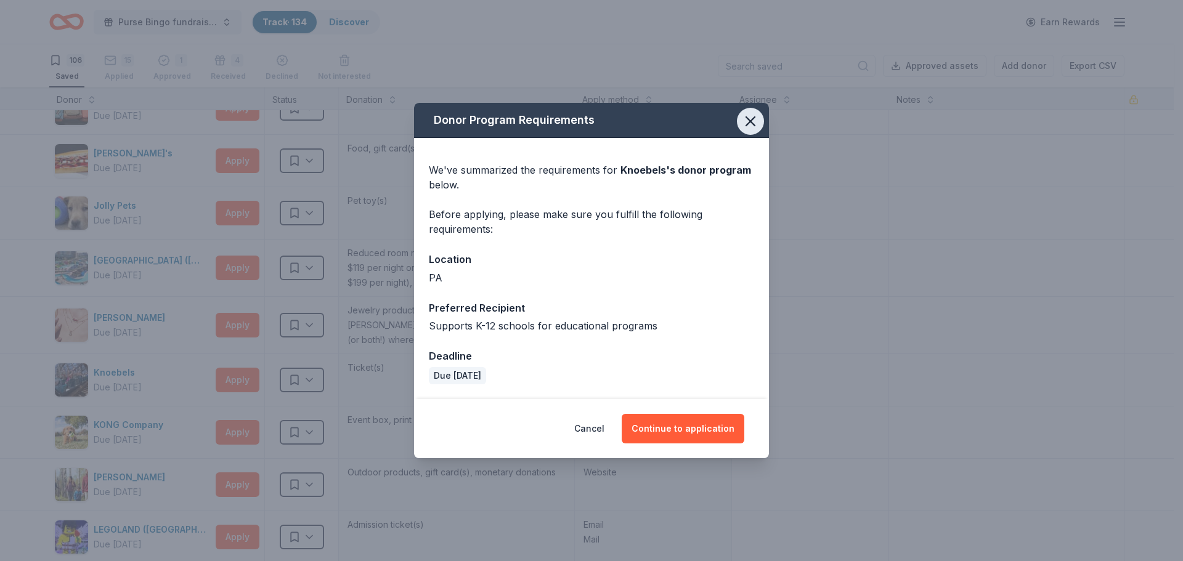
click at [747, 121] on icon "button" at bounding box center [750, 121] width 17 height 17
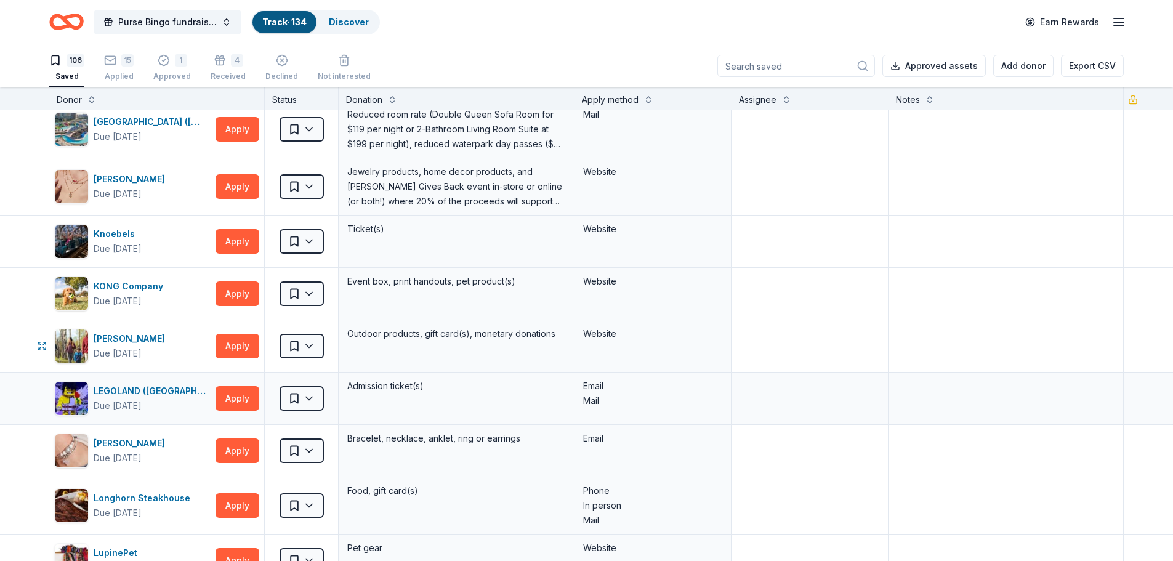
scroll to position [2464, 0]
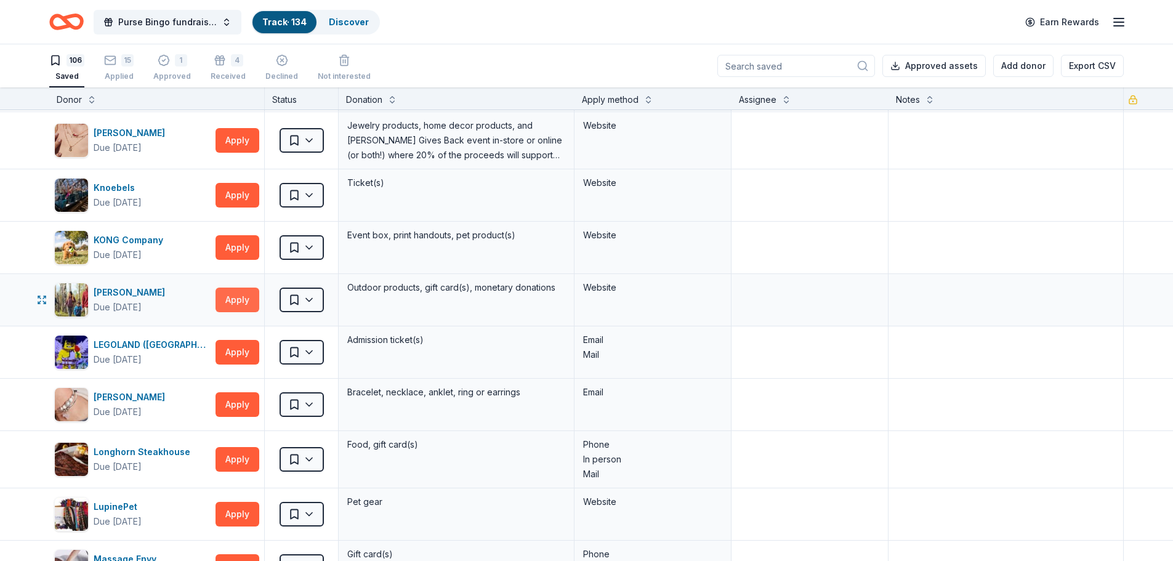
click at [233, 297] on button "Apply" at bounding box center [238, 300] width 44 height 25
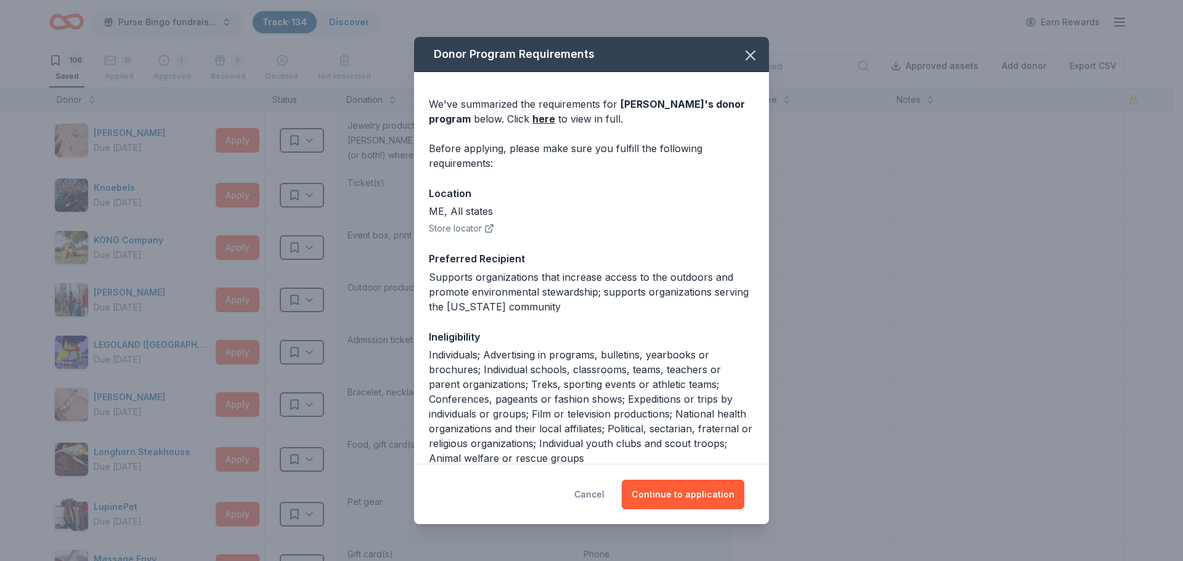
click at [602, 493] on button "Cancel" at bounding box center [589, 495] width 30 height 30
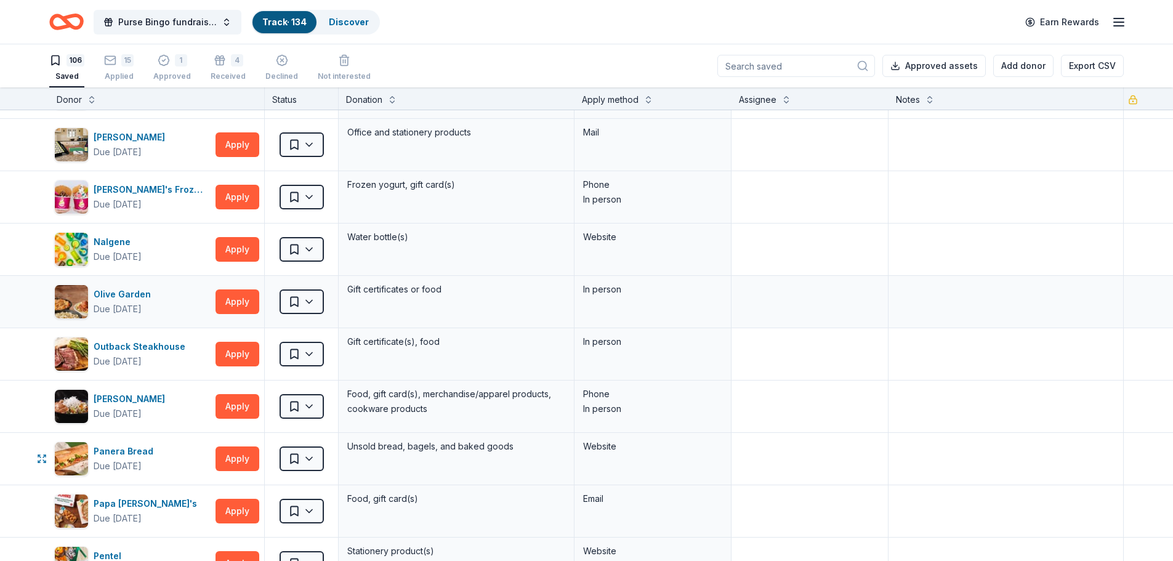
scroll to position [3018, 0]
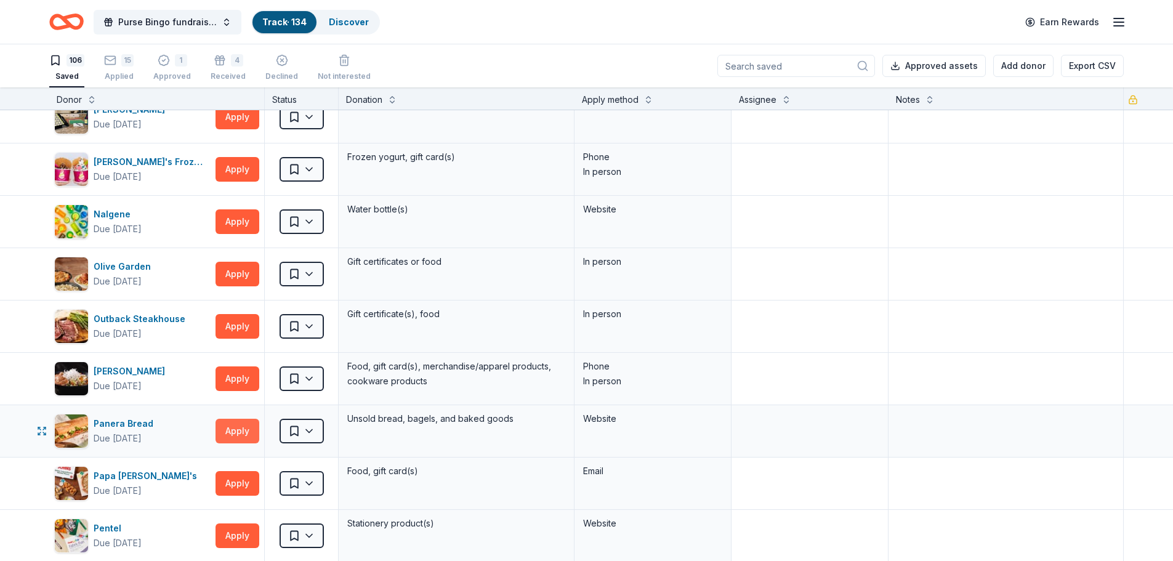
click at [246, 433] on button "Apply" at bounding box center [238, 431] width 44 height 25
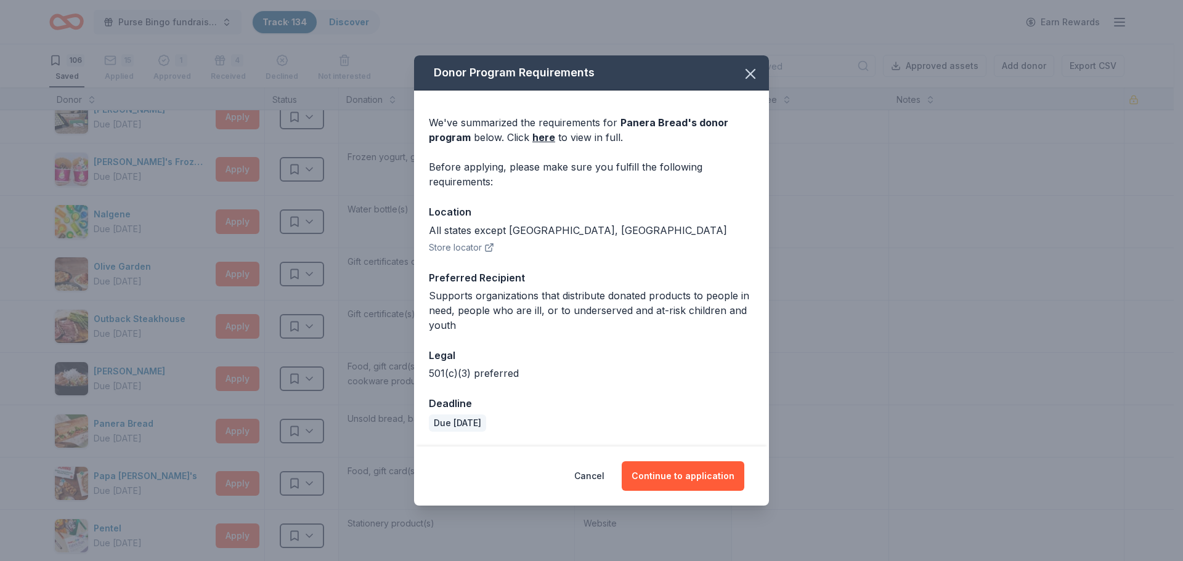
click at [403, 397] on div "Donor Program Requirements We've summarized the requirements for Panera Bread '…" at bounding box center [591, 280] width 1183 height 561
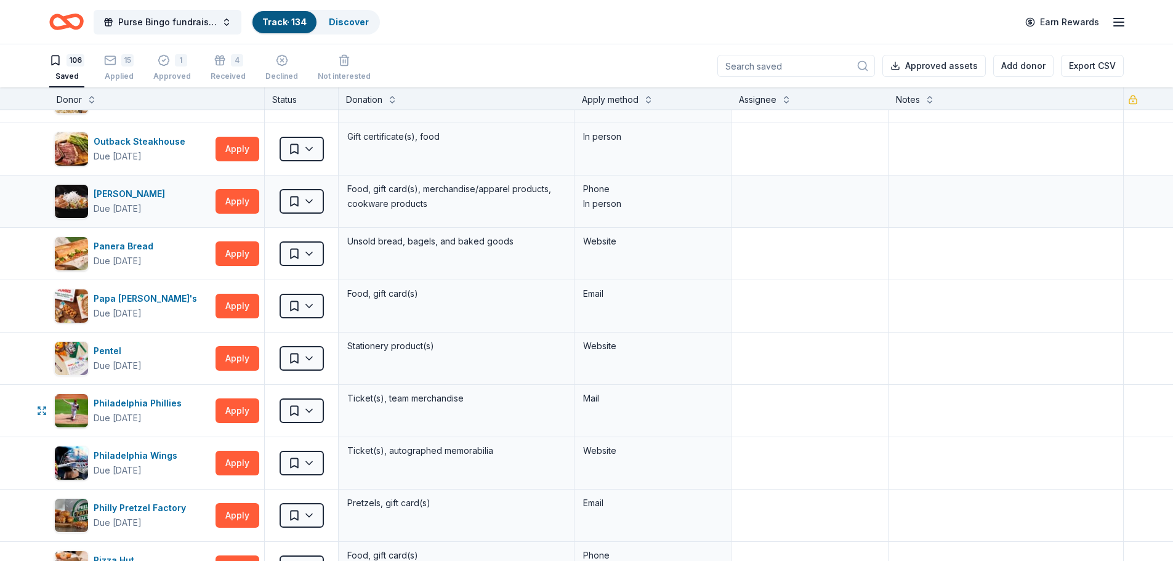
scroll to position [3203, 0]
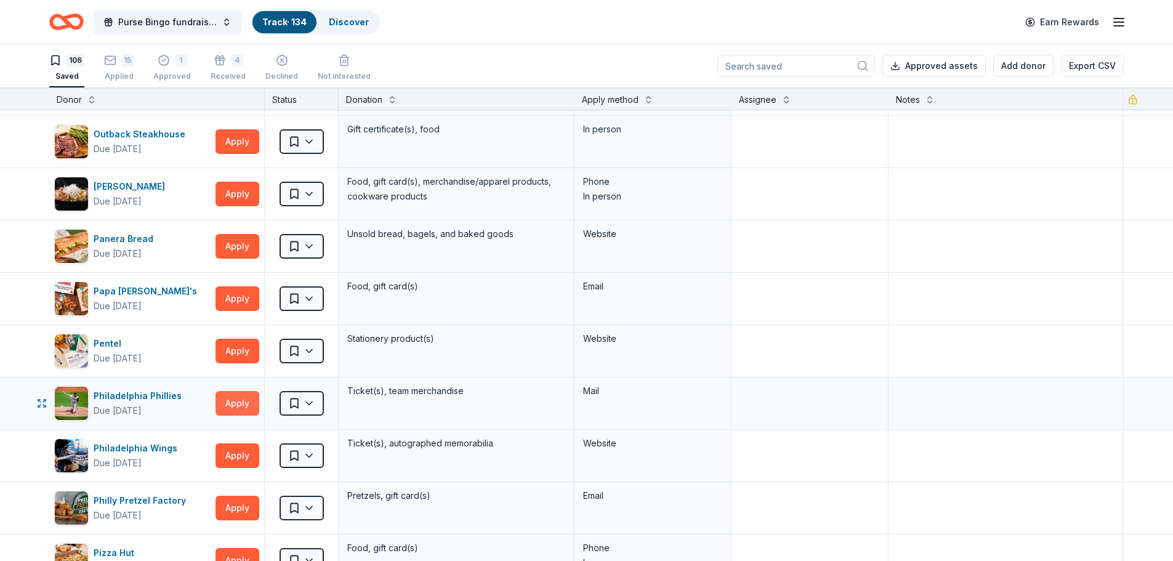
click at [233, 405] on button "Apply" at bounding box center [238, 403] width 44 height 25
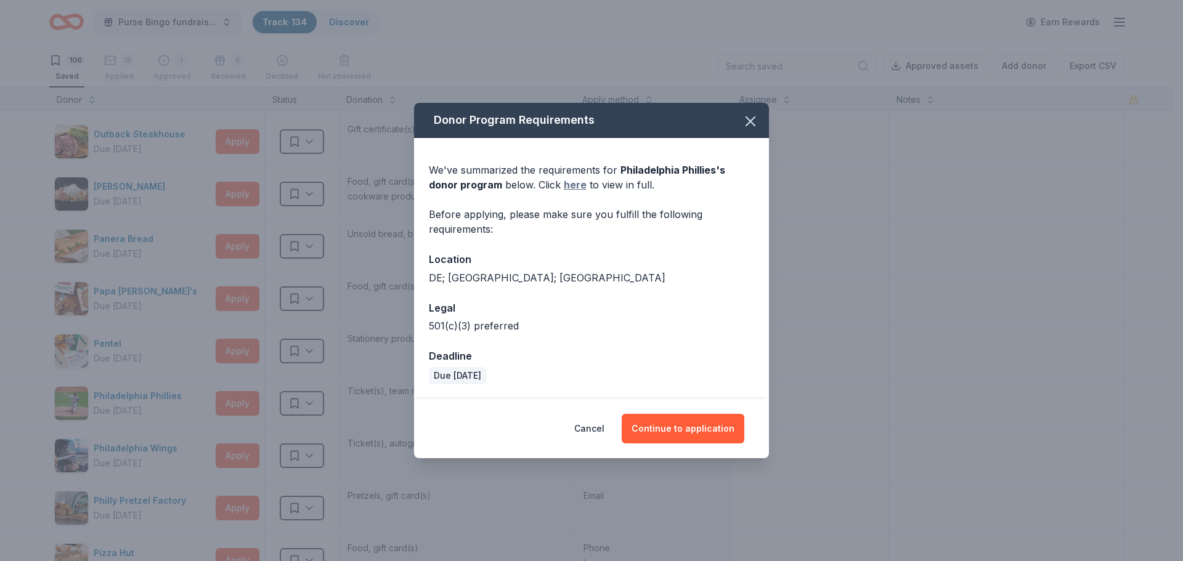
click at [564, 184] on link "here" at bounding box center [575, 184] width 23 height 15
click at [755, 124] on icon "button" at bounding box center [750, 121] width 17 height 17
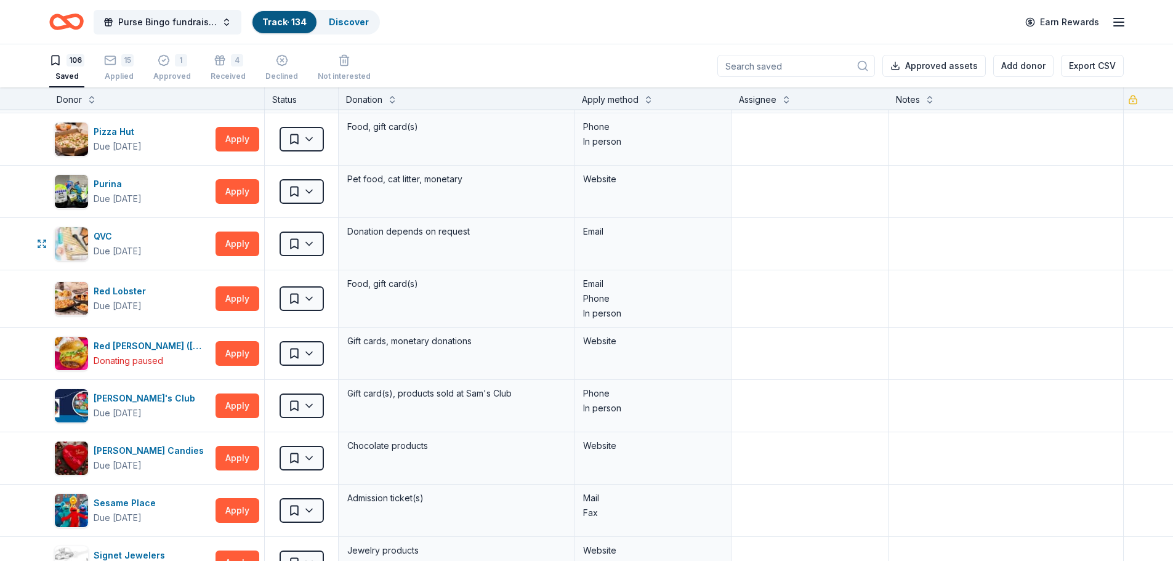
scroll to position [3634, 0]
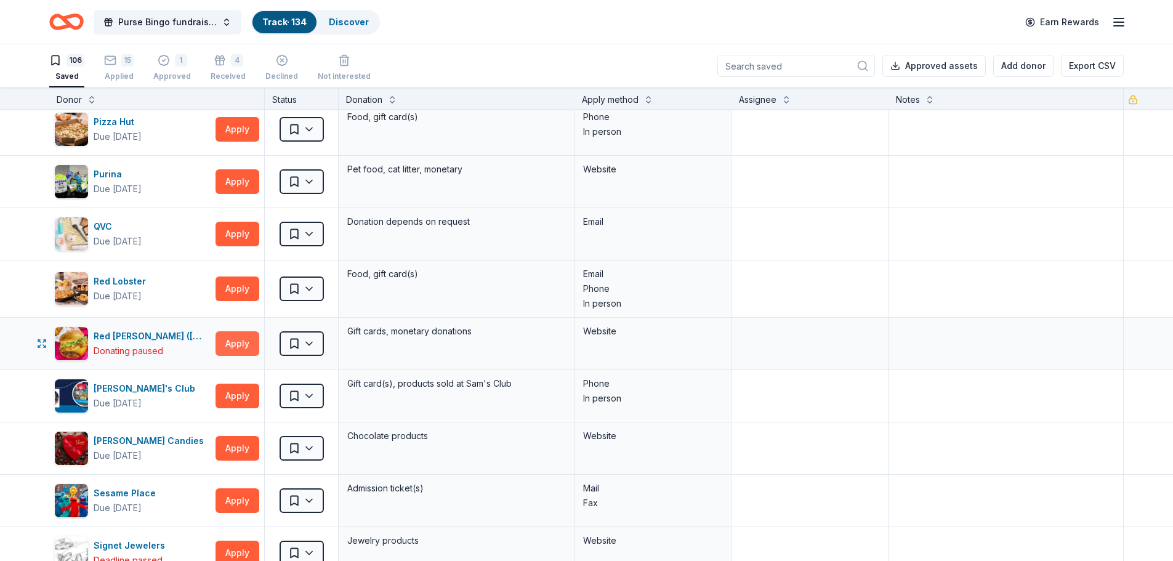
click at [254, 344] on button "Apply" at bounding box center [238, 343] width 44 height 25
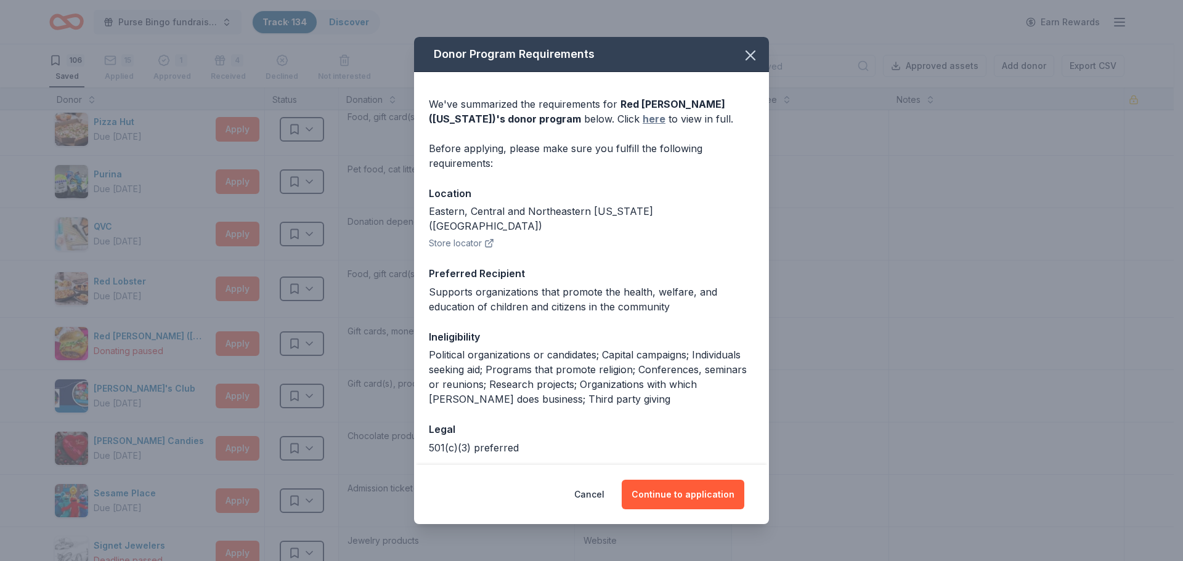
click at [658, 116] on link "here" at bounding box center [653, 118] width 23 height 15
drag, startPoint x: 747, startPoint y: 51, endPoint x: 739, endPoint y: 54, distance: 8.6
click at [748, 51] on icon "button" at bounding box center [750, 55] width 17 height 17
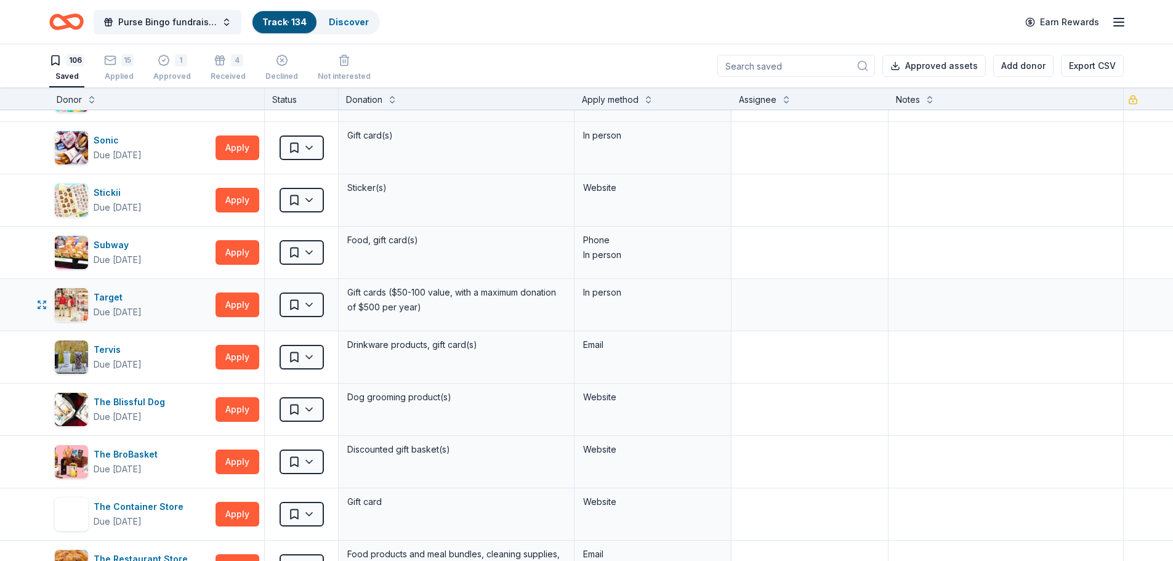
scroll to position [4250, 0]
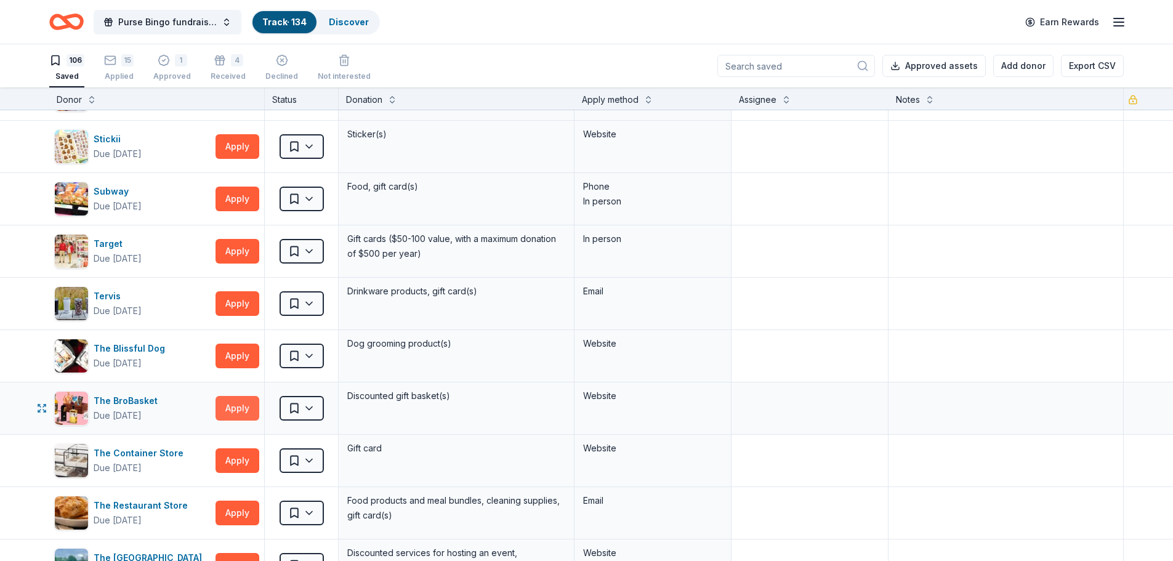
click at [232, 408] on button "Apply" at bounding box center [238, 408] width 44 height 25
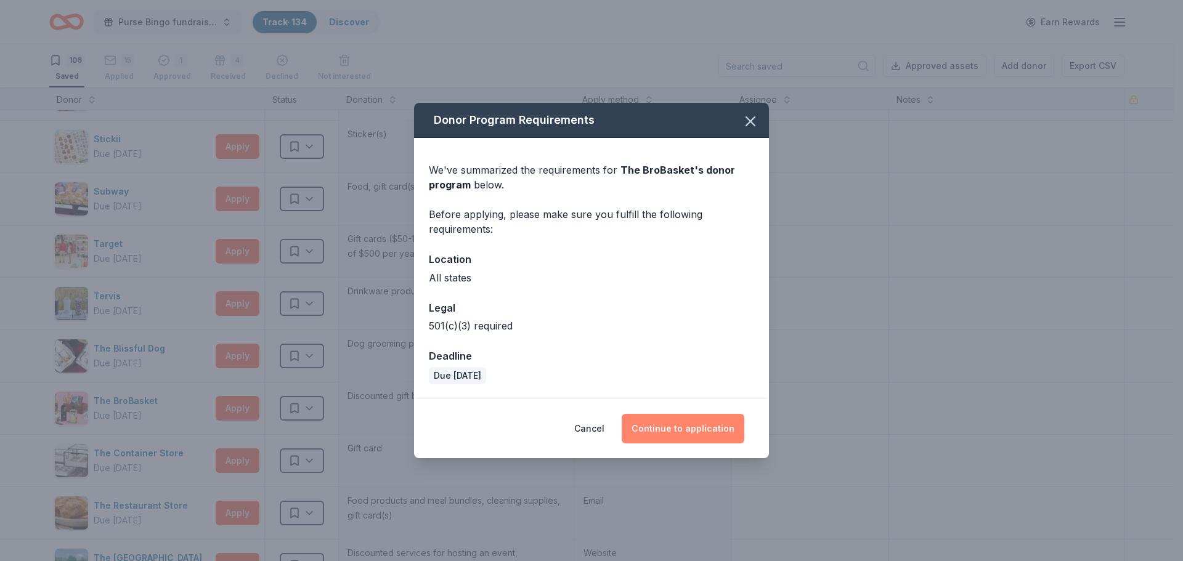
click at [676, 426] on button "Continue to application" at bounding box center [683, 429] width 123 height 30
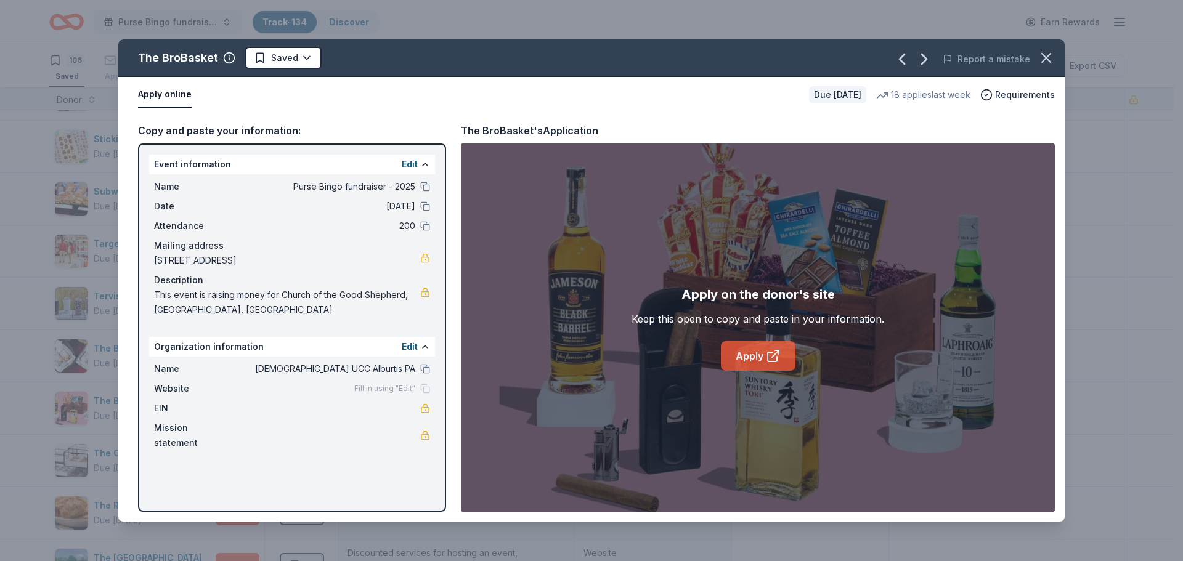
click at [762, 354] on link "Apply" at bounding box center [758, 356] width 75 height 30
click at [1046, 60] on icon "button" at bounding box center [1045, 57] width 17 height 17
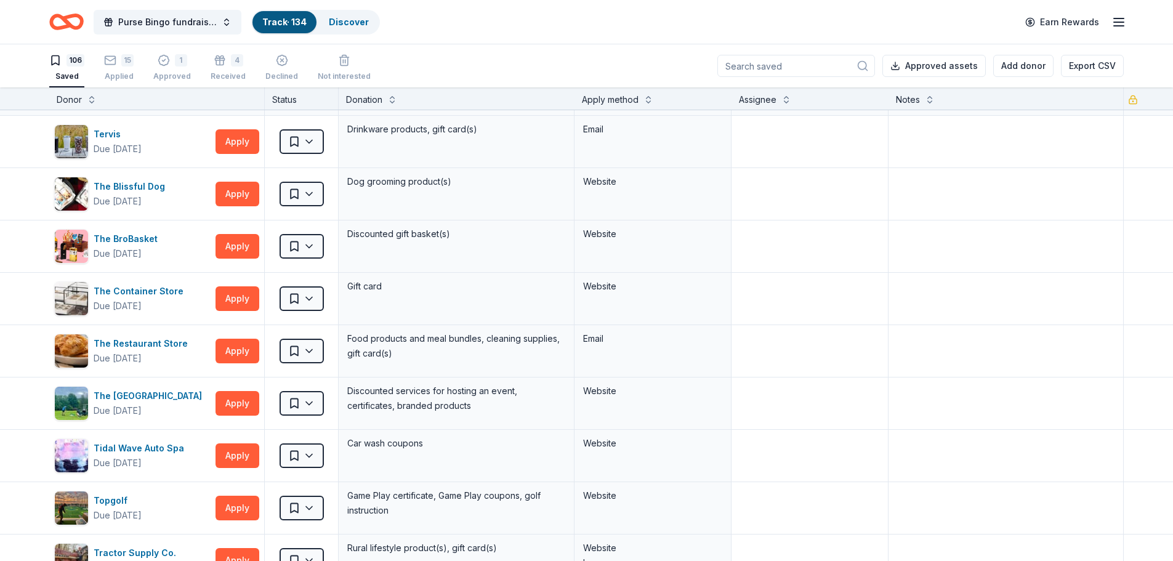
scroll to position [4435, 0]
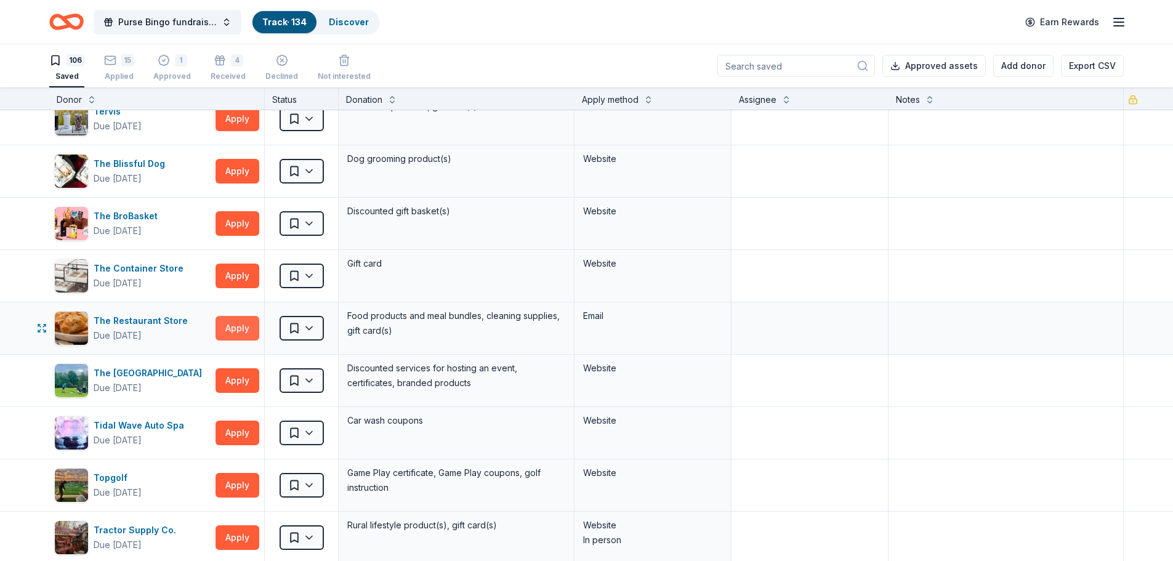
click at [244, 327] on button "Apply" at bounding box center [238, 328] width 44 height 25
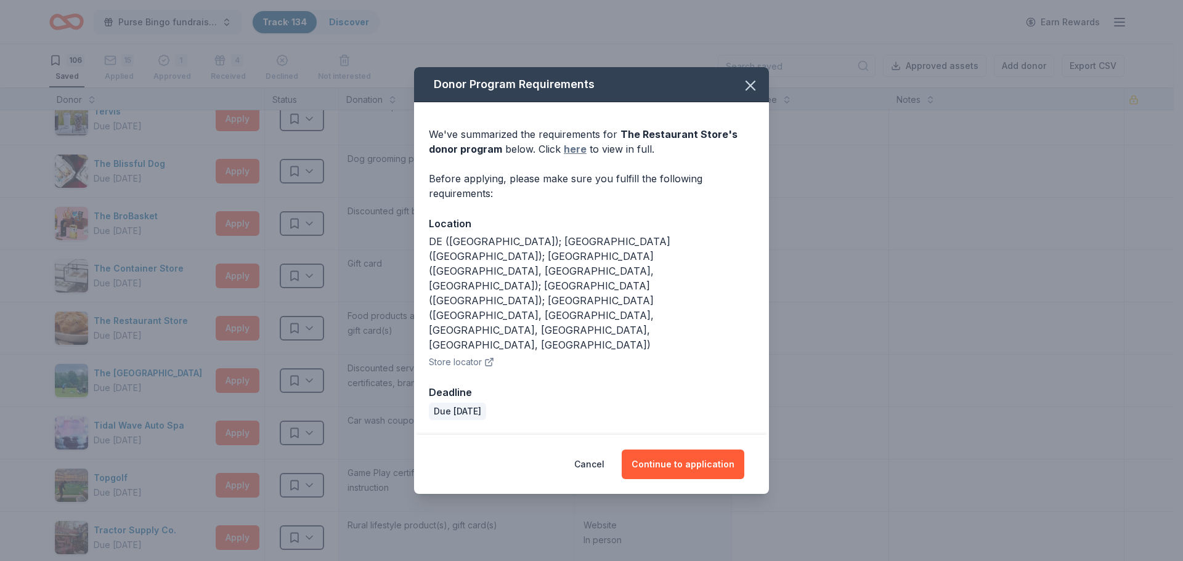
click at [571, 156] on link "here" at bounding box center [575, 149] width 23 height 15
click at [759, 99] on button "button" at bounding box center [750, 85] width 27 height 27
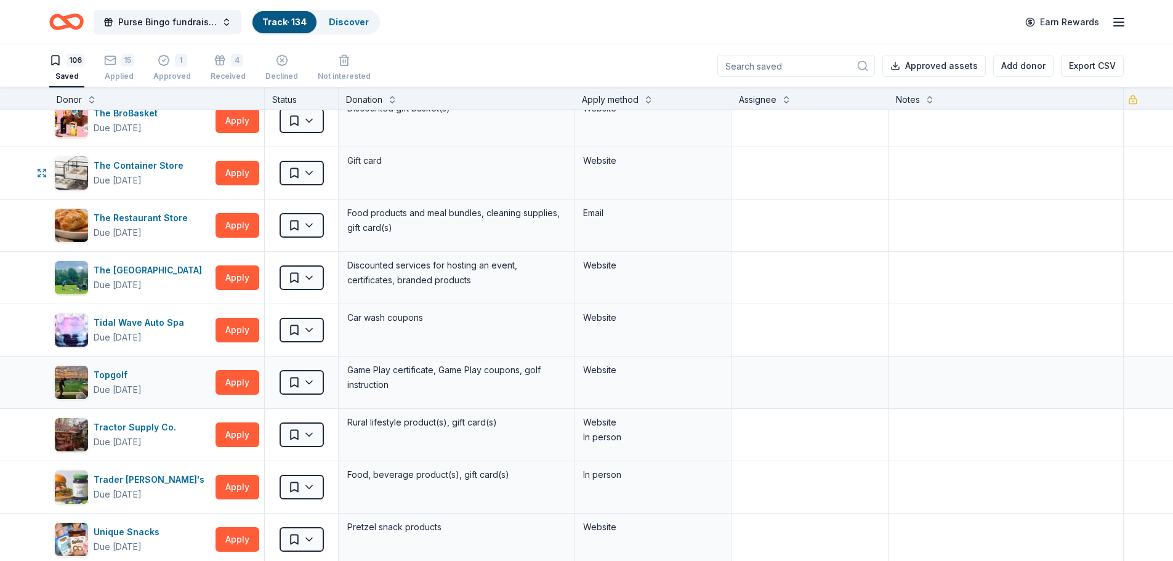
scroll to position [4558, 0]
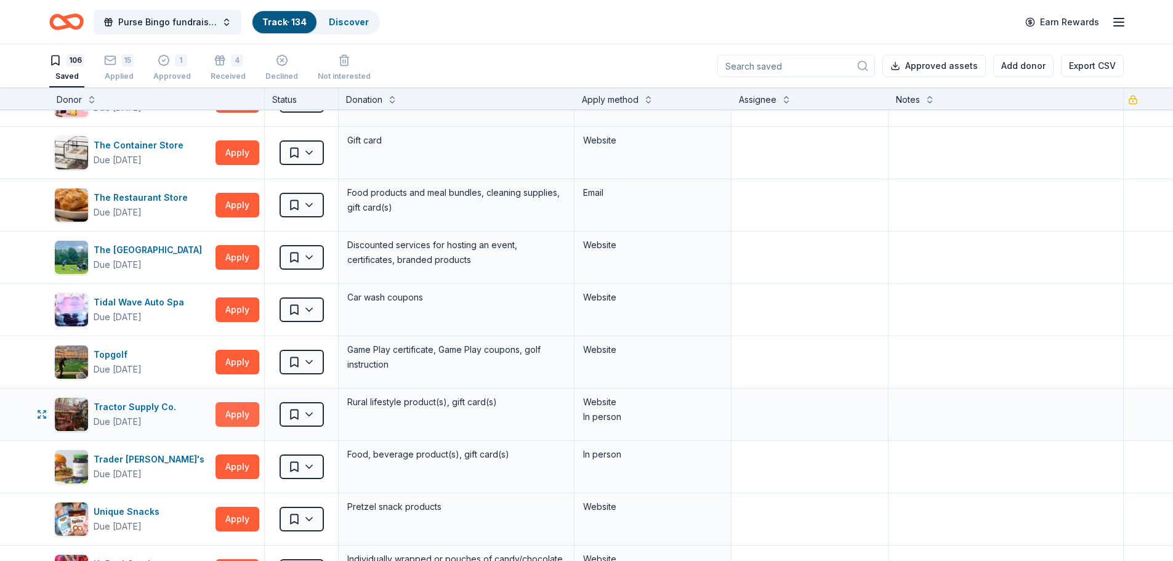
click at [233, 412] on button "Apply" at bounding box center [238, 414] width 44 height 25
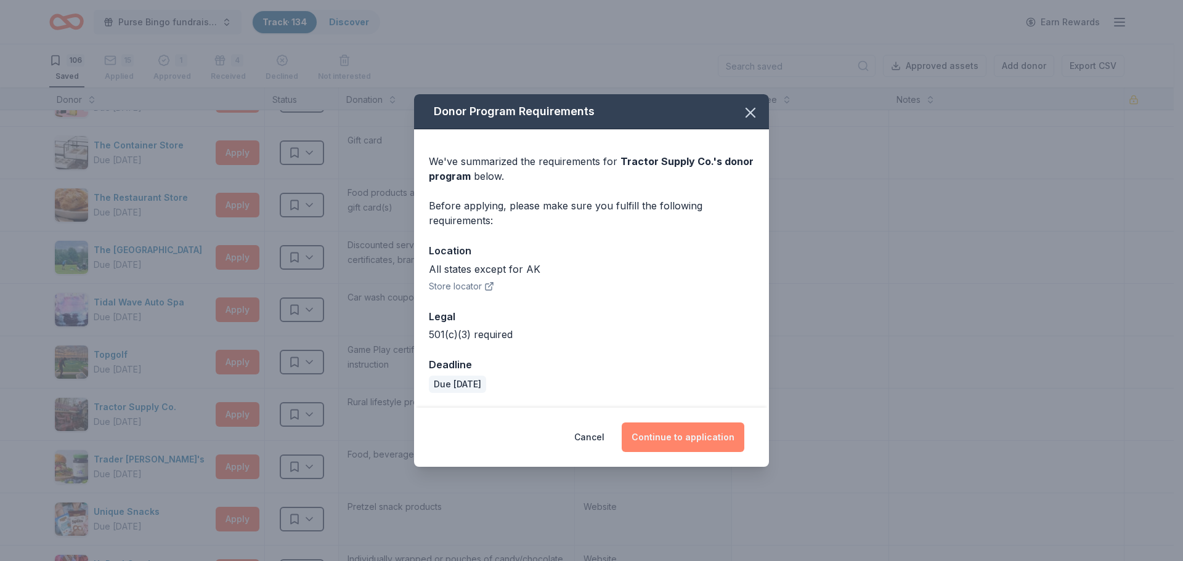
click at [685, 431] on button "Continue to application" at bounding box center [683, 438] width 123 height 30
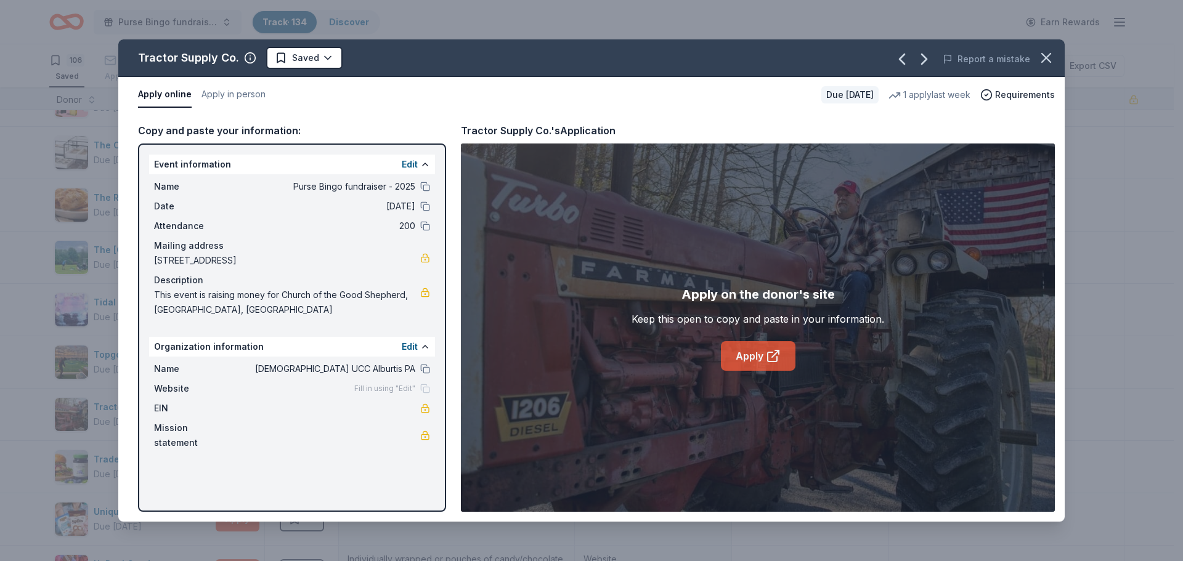
click at [757, 357] on link "Apply" at bounding box center [758, 356] width 75 height 30
click at [1044, 58] on icon "button" at bounding box center [1045, 57] width 17 height 17
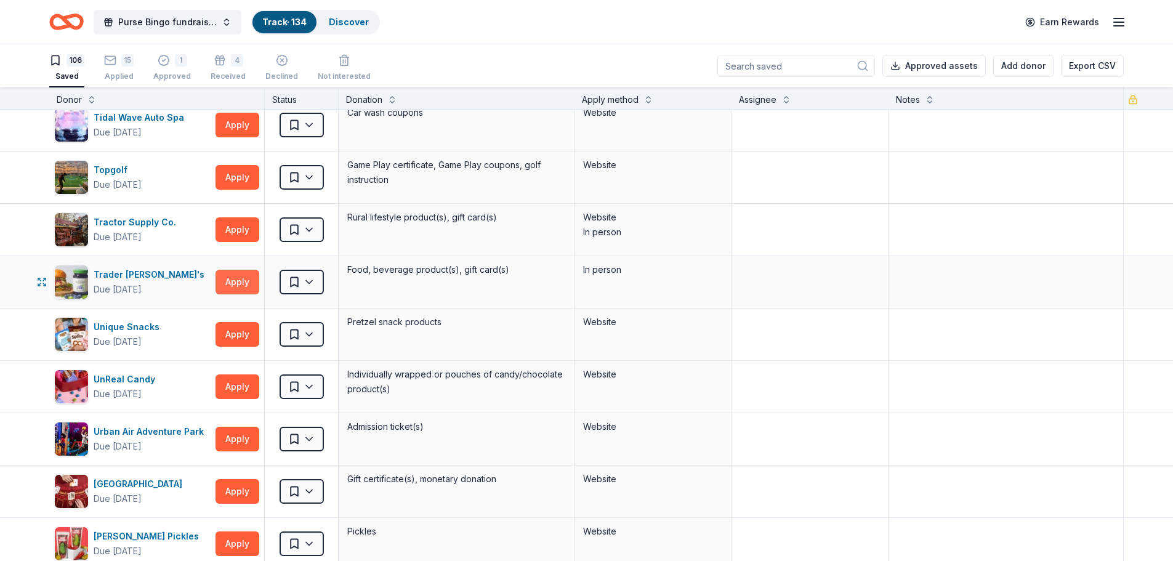
scroll to position [4805, 0]
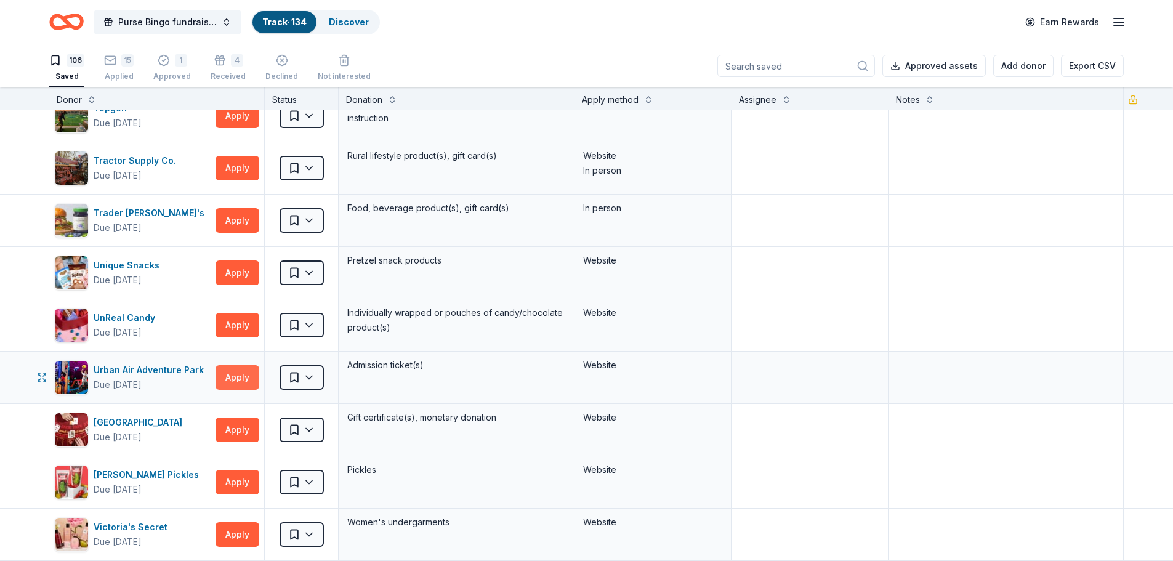
click at [242, 376] on button "Apply" at bounding box center [238, 377] width 44 height 25
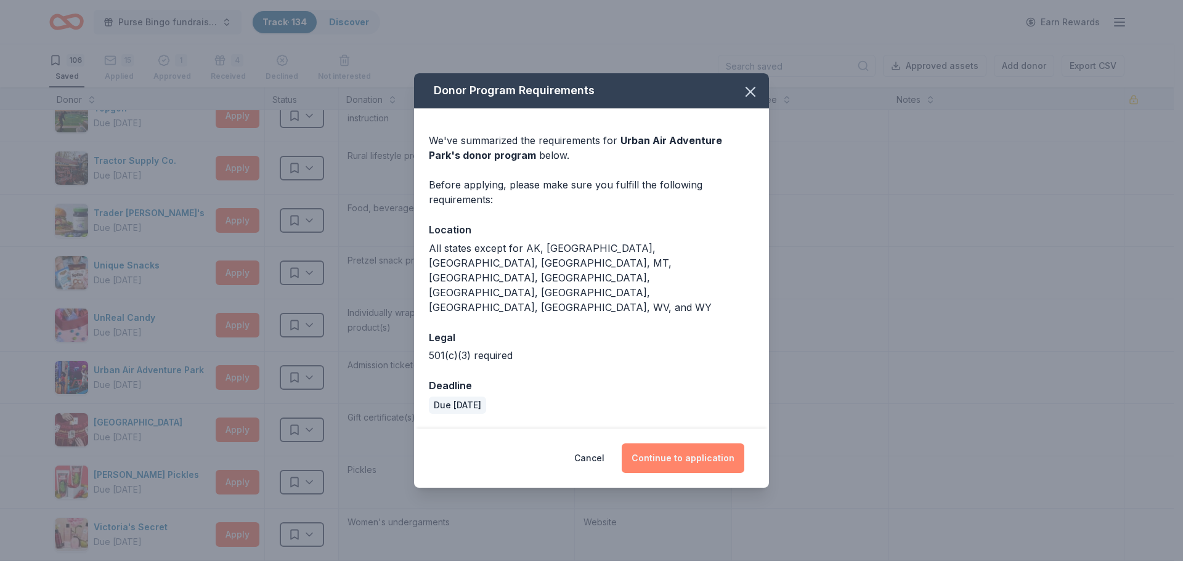
click at [707, 444] on button "Continue to application" at bounding box center [683, 459] width 123 height 30
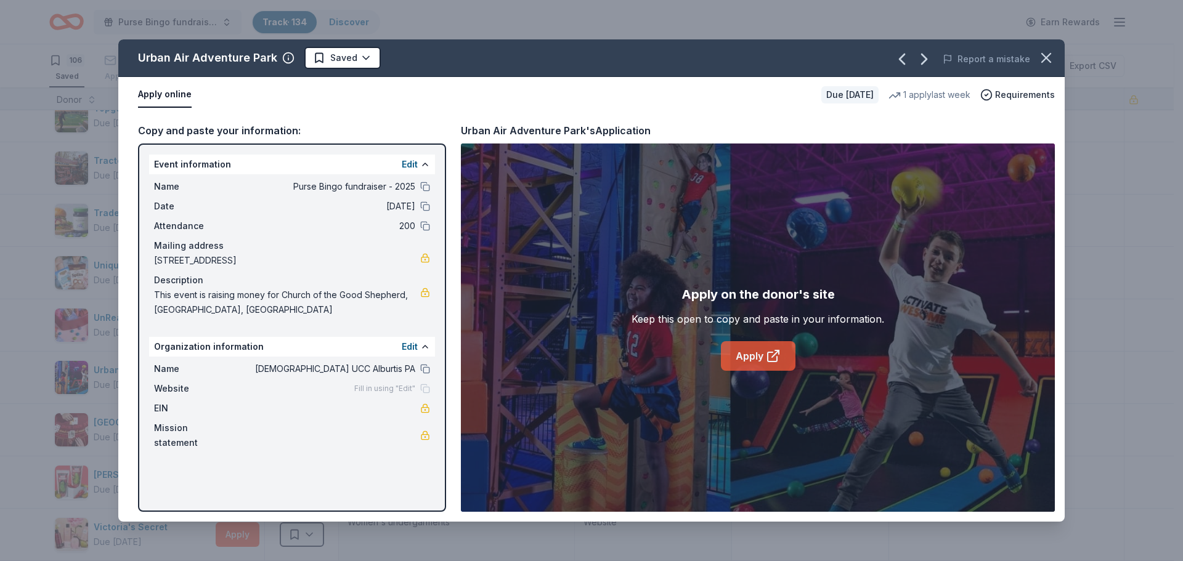
click at [756, 353] on link "Apply" at bounding box center [758, 356] width 75 height 30
click at [1037, 54] on button "button" at bounding box center [1045, 57] width 27 height 27
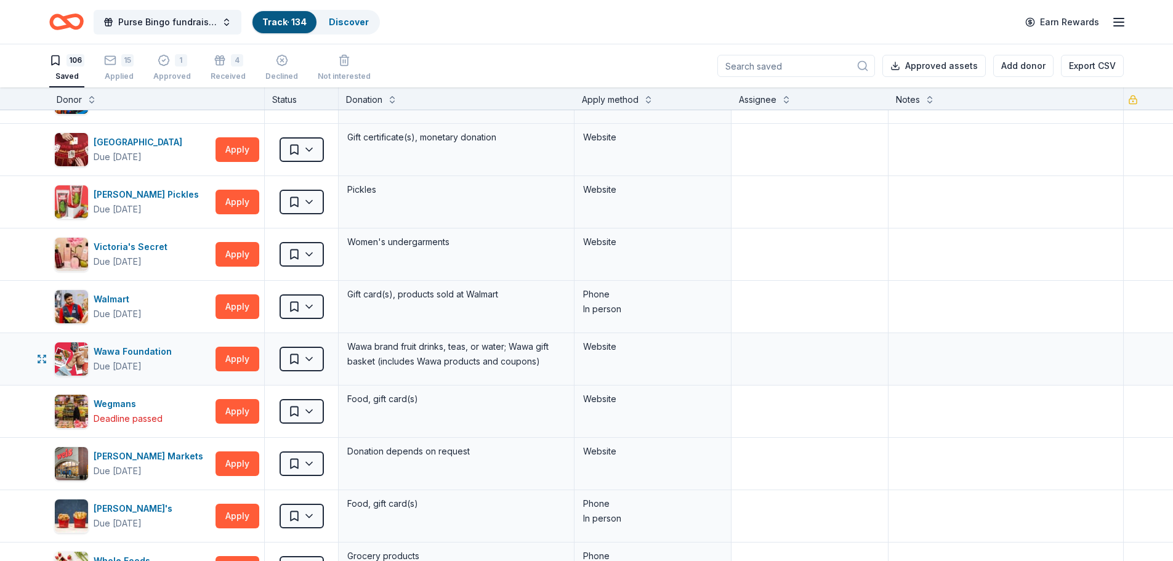
scroll to position [5113, 0]
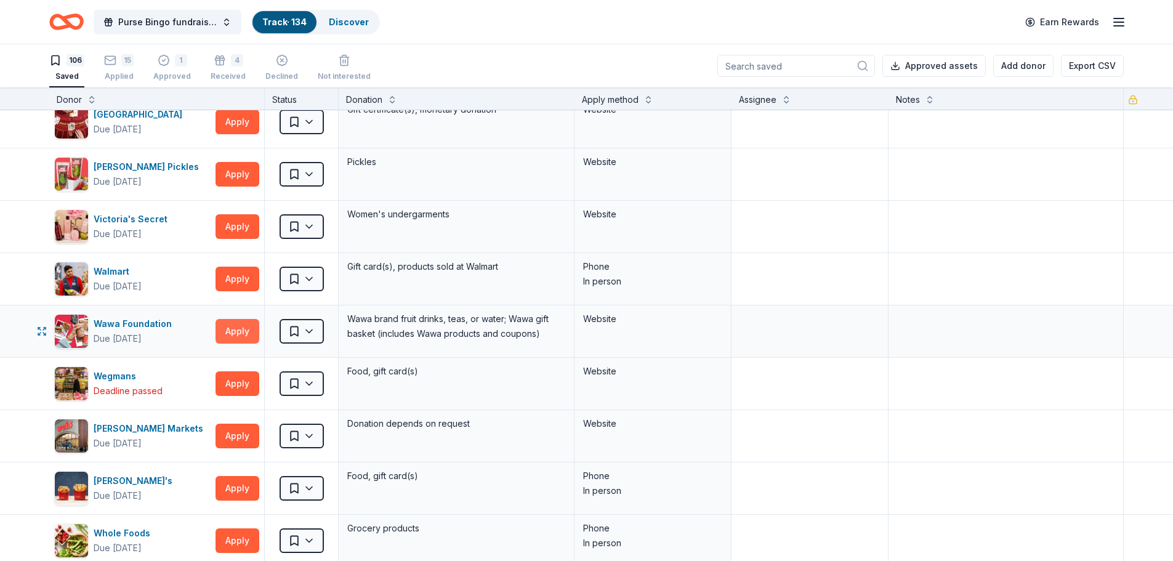
click at [239, 333] on button "Apply" at bounding box center [238, 331] width 44 height 25
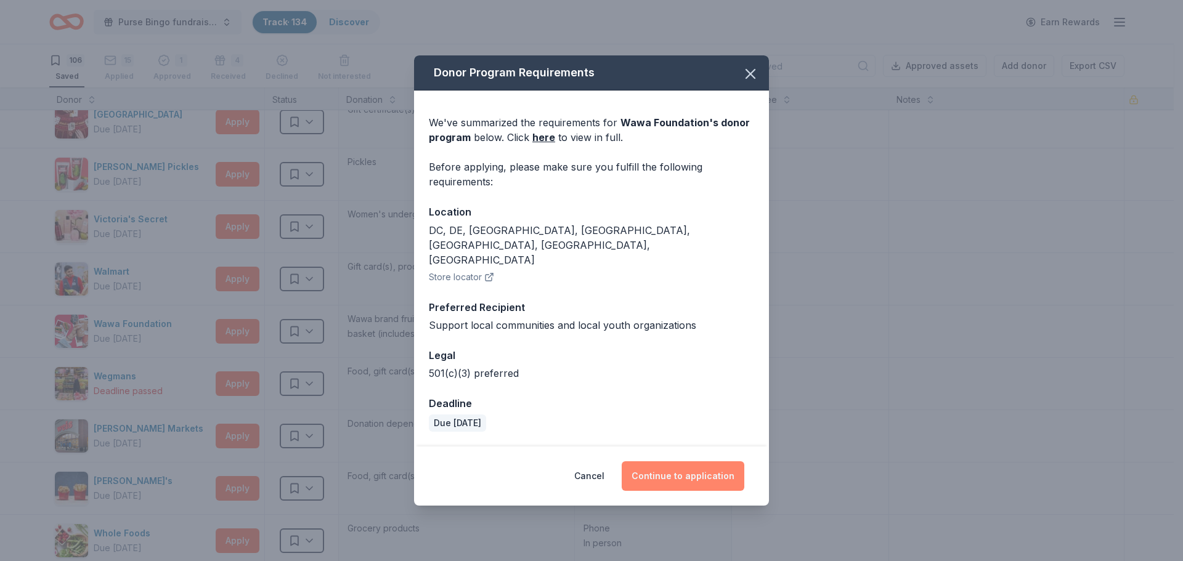
click at [691, 461] on button "Continue to application" at bounding box center [683, 476] width 123 height 30
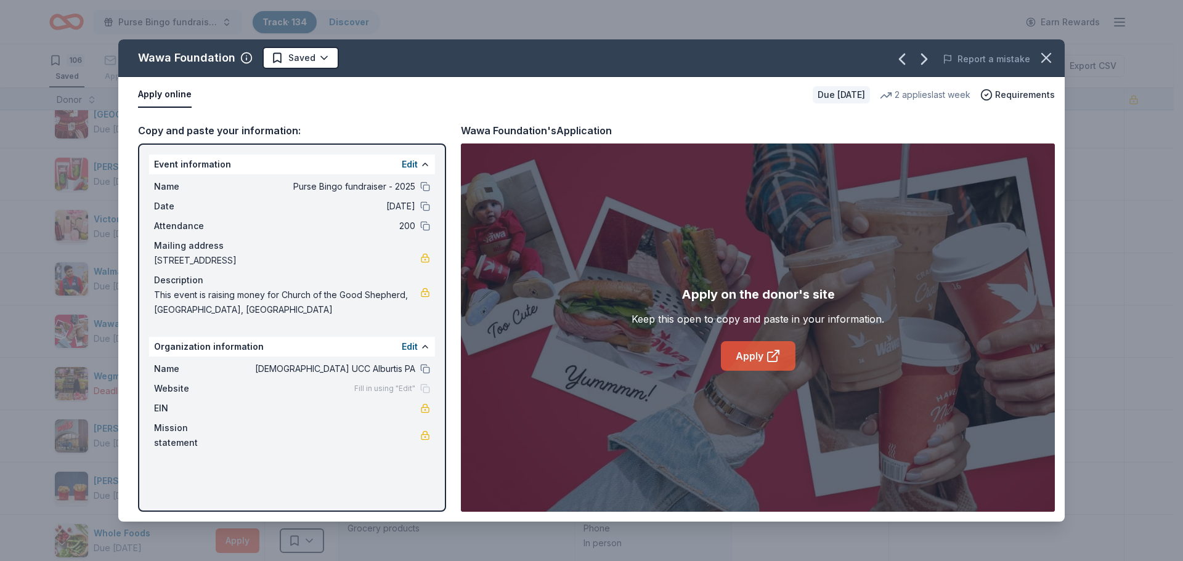
click at [764, 352] on link "Apply" at bounding box center [758, 356] width 75 height 30
click at [759, 358] on link "Apply" at bounding box center [758, 356] width 75 height 30
click at [1047, 57] on icon "button" at bounding box center [1046, 58] width 9 height 9
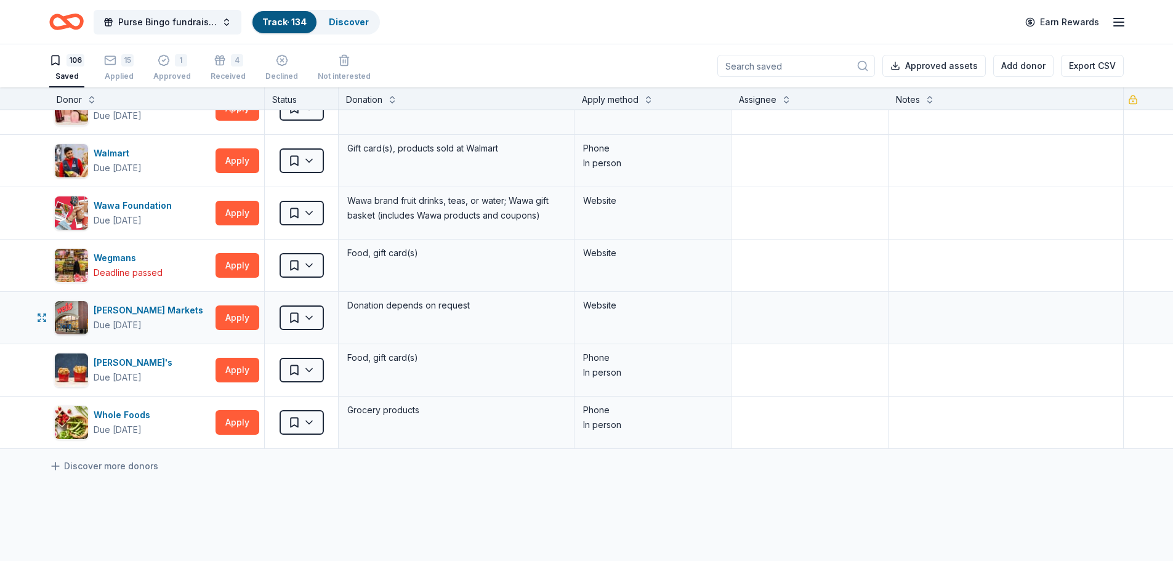
scroll to position [5236, 0]
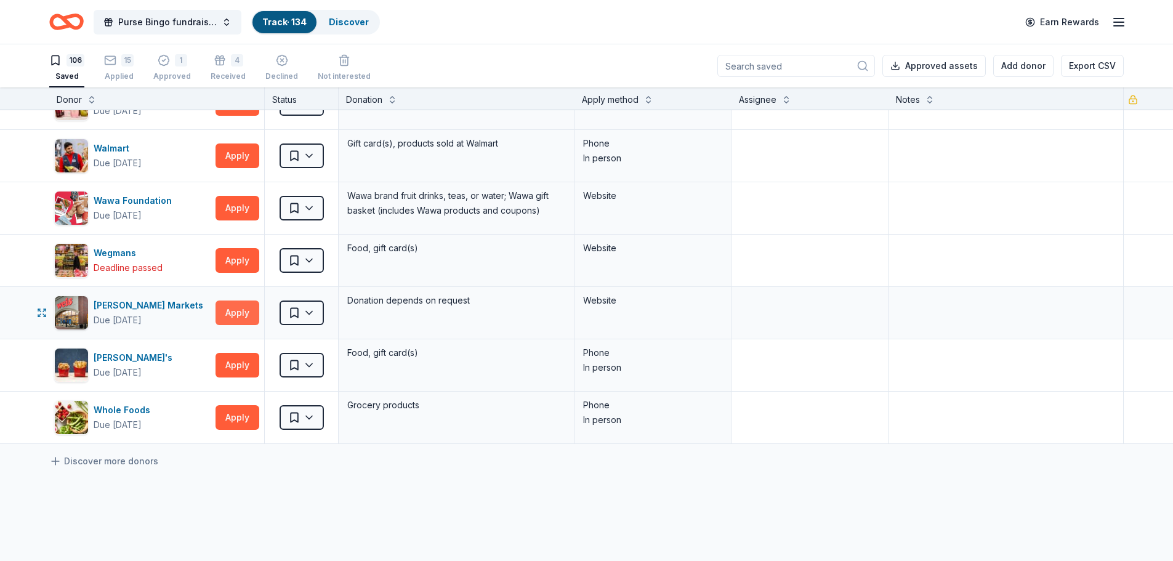
click at [227, 314] on button "Apply" at bounding box center [238, 313] width 44 height 25
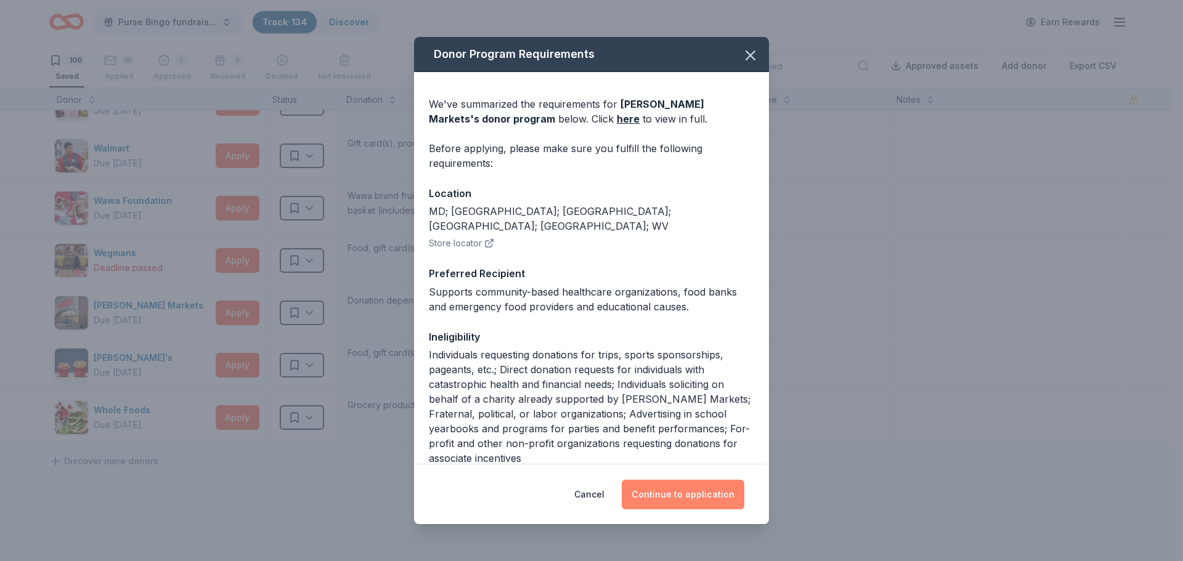
click at [692, 496] on button "Continue to application" at bounding box center [683, 495] width 123 height 30
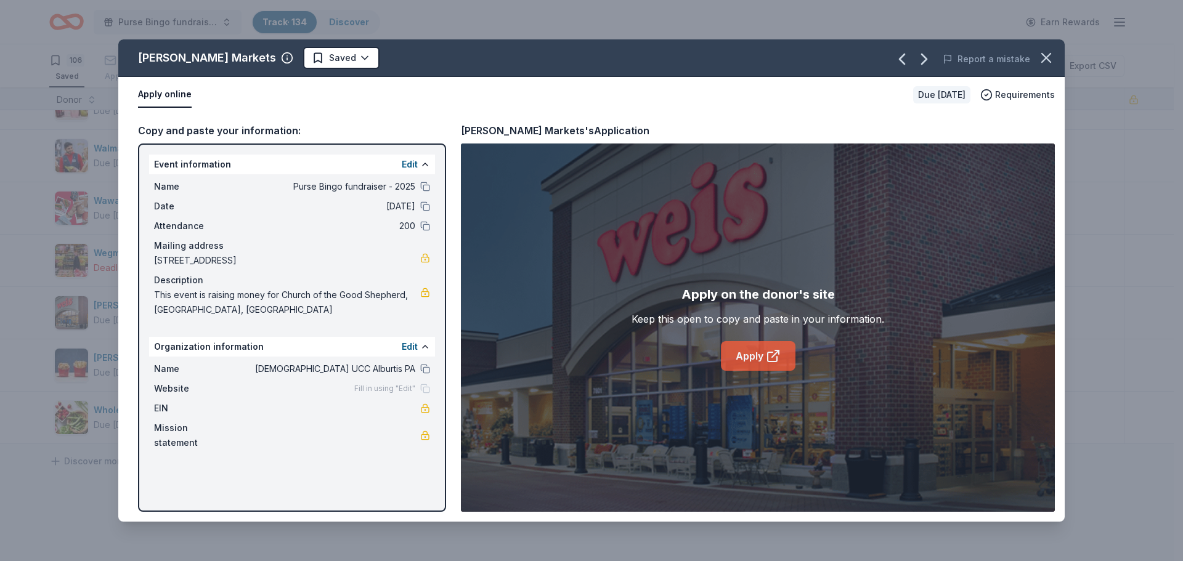
click at [761, 353] on link "Apply" at bounding box center [758, 356] width 75 height 30
click at [1051, 59] on icon "button" at bounding box center [1045, 57] width 17 height 17
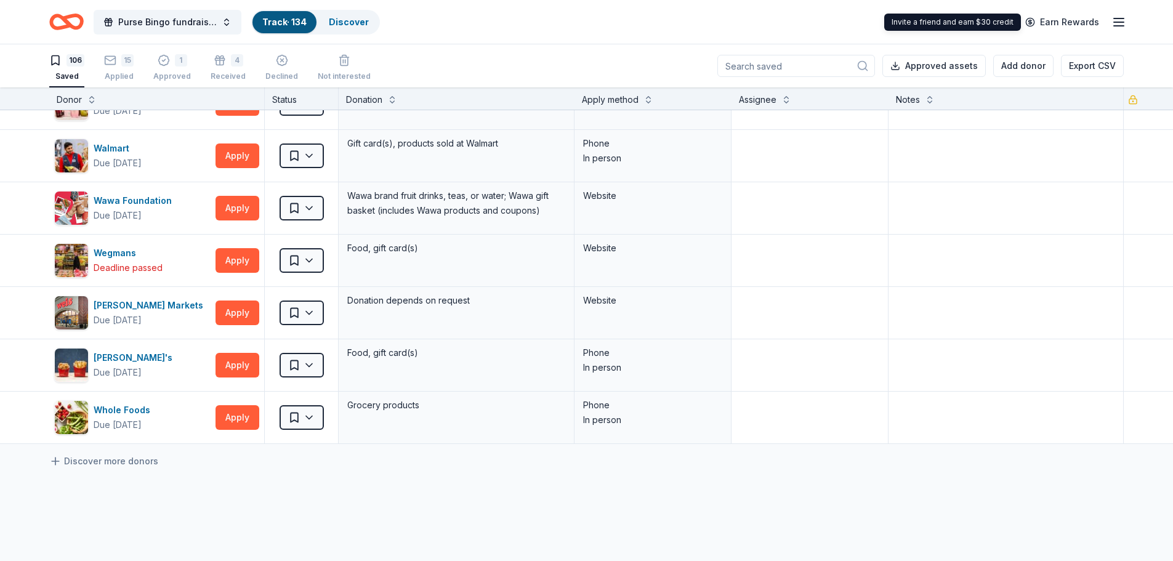
click at [1119, 18] on line "button" at bounding box center [1119, 18] width 10 height 0
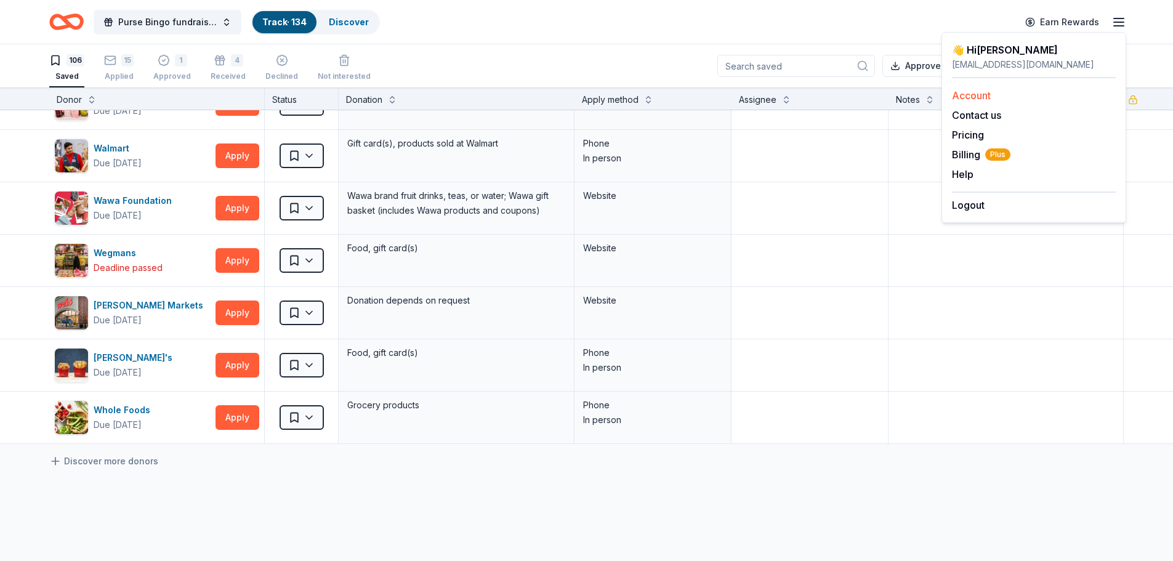
click at [981, 96] on link "Account" at bounding box center [971, 95] width 39 height 12
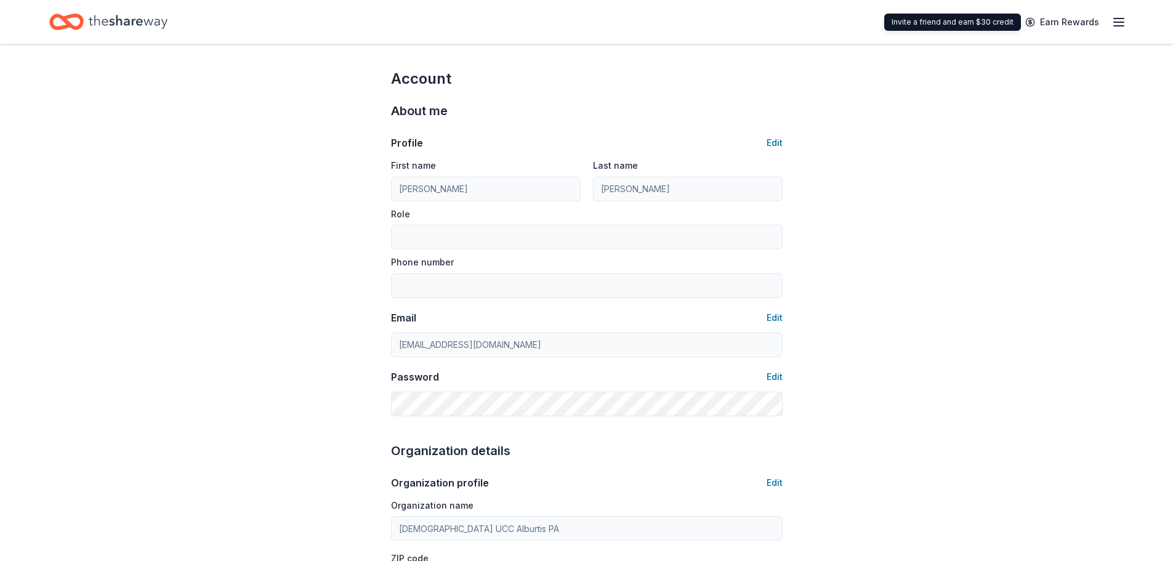
click at [1120, 21] on icon "button" at bounding box center [1119, 22] width 15 height 15
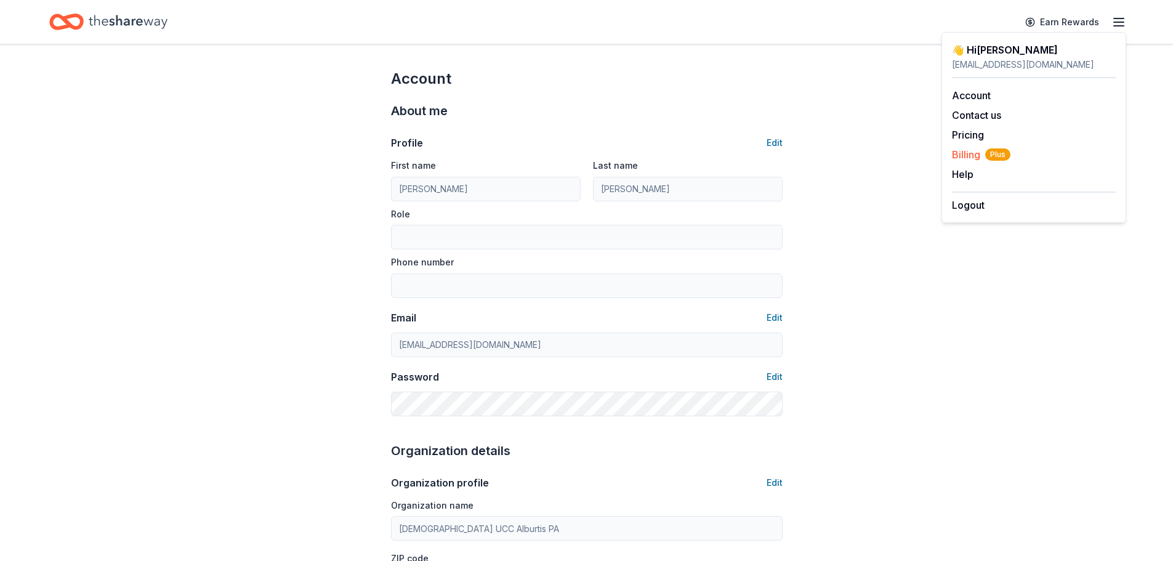
click at [971, 155] on span "Billing Plus" at bounding box center [981, 154] width 59 height 15
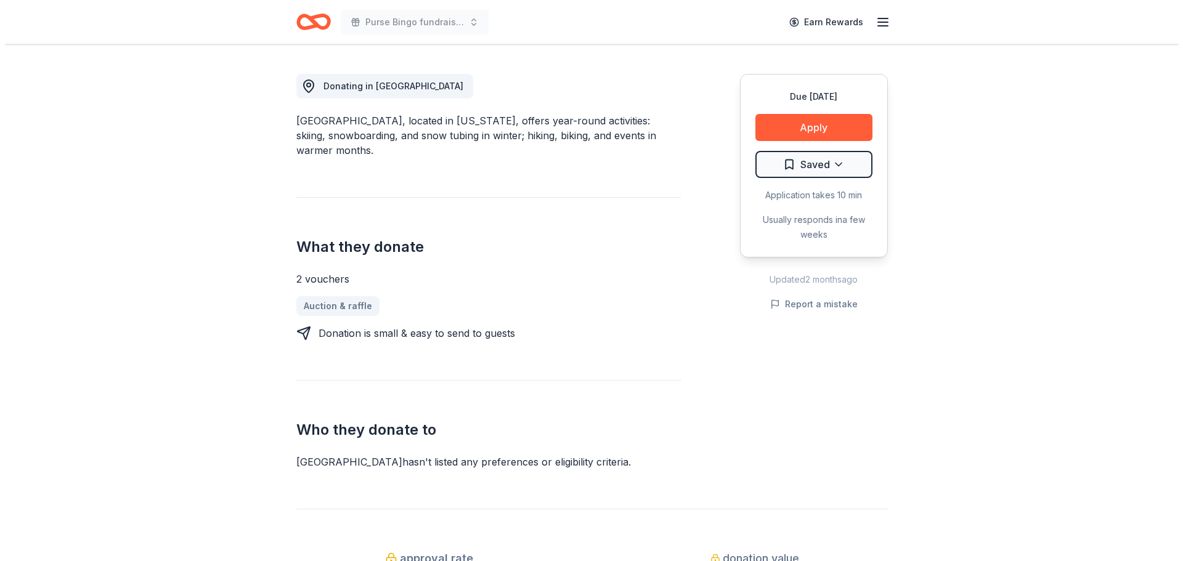
scroll to position [308, 0]
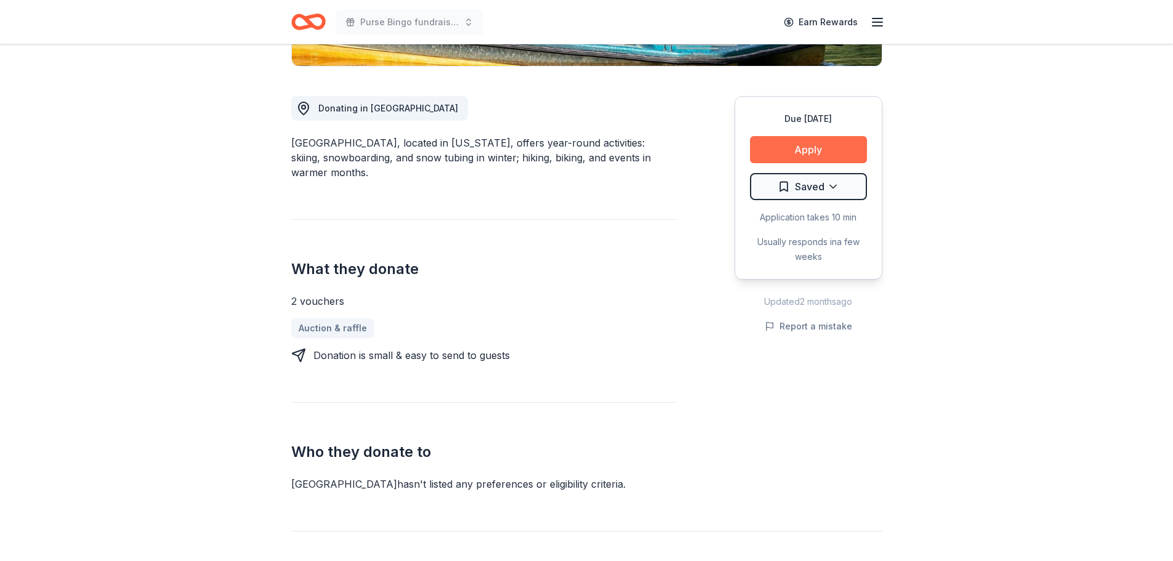
click at [815, 151] on button "Apply" at bounding box center [808, 149] width 117 height 27
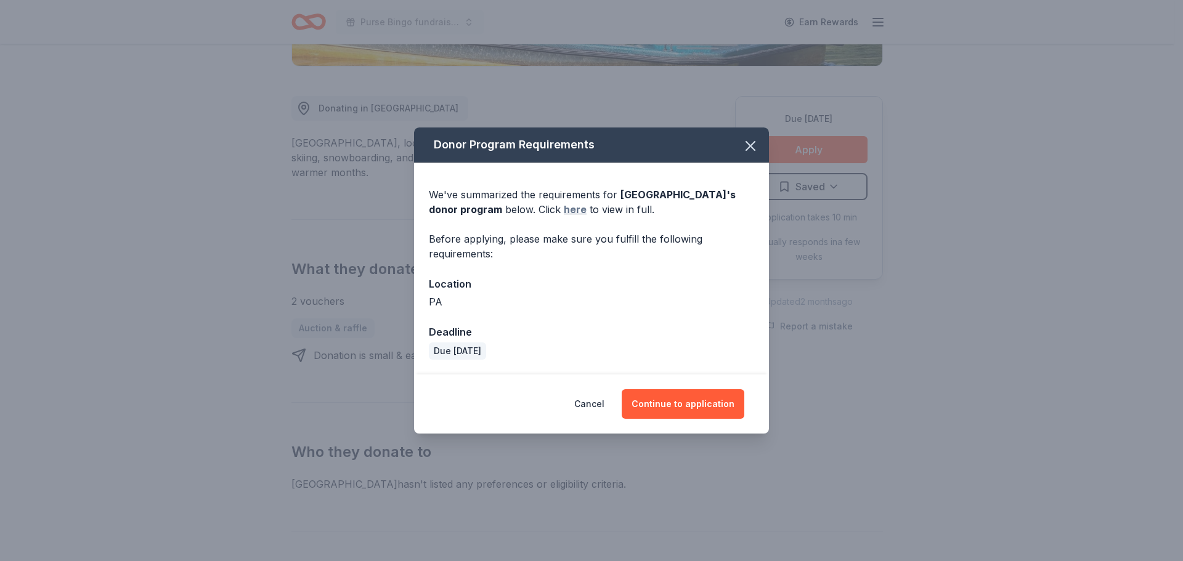
click at [586, 208] on link "here" at bounding box center [575, 209] width 23 height 15
